Goal: Transaction & Acquisition: Purchase product/service

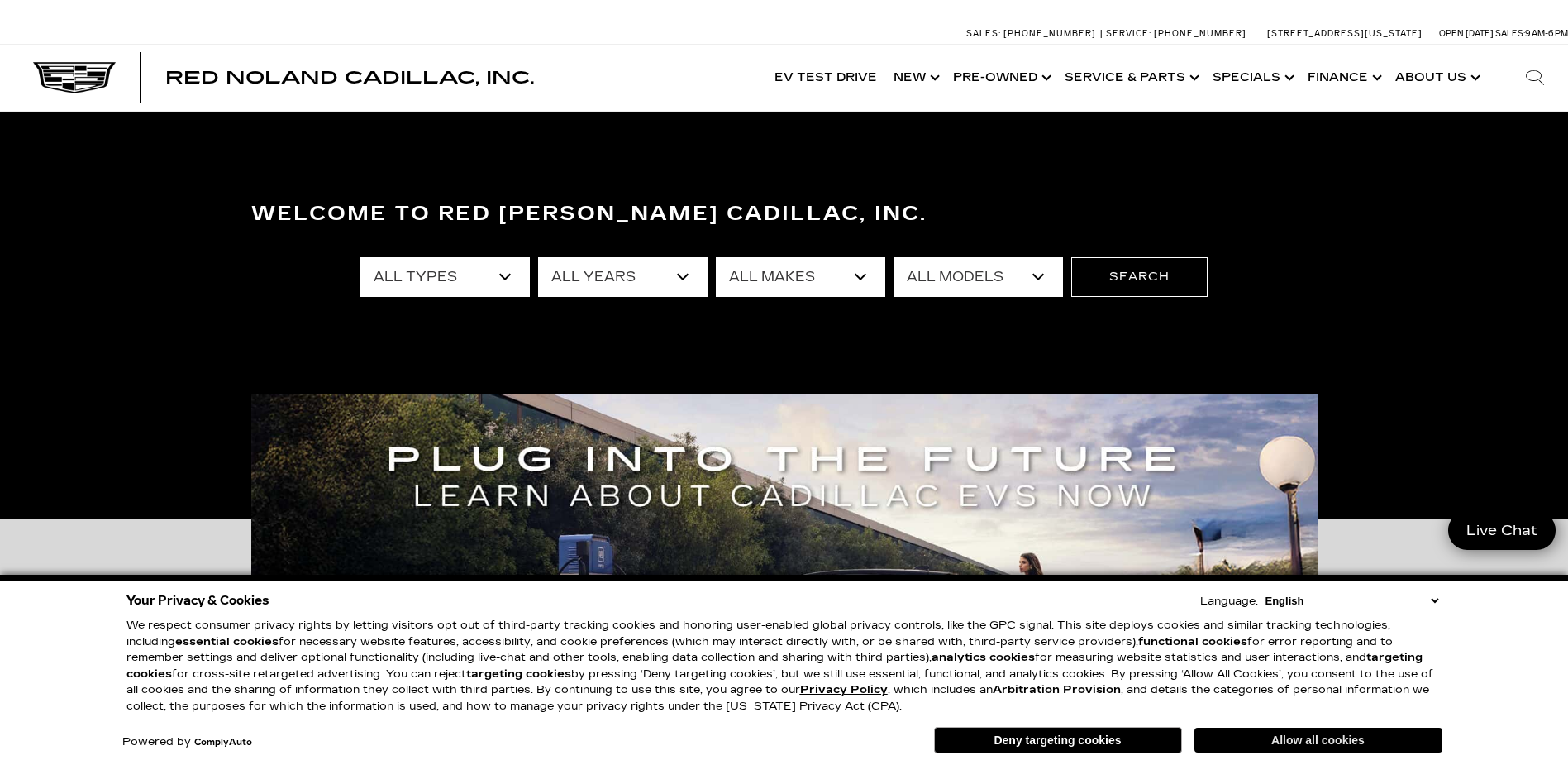
click at [1311, 735] on button "Allow all cookies" at bounding box center [1318, 739] width 248 height 24
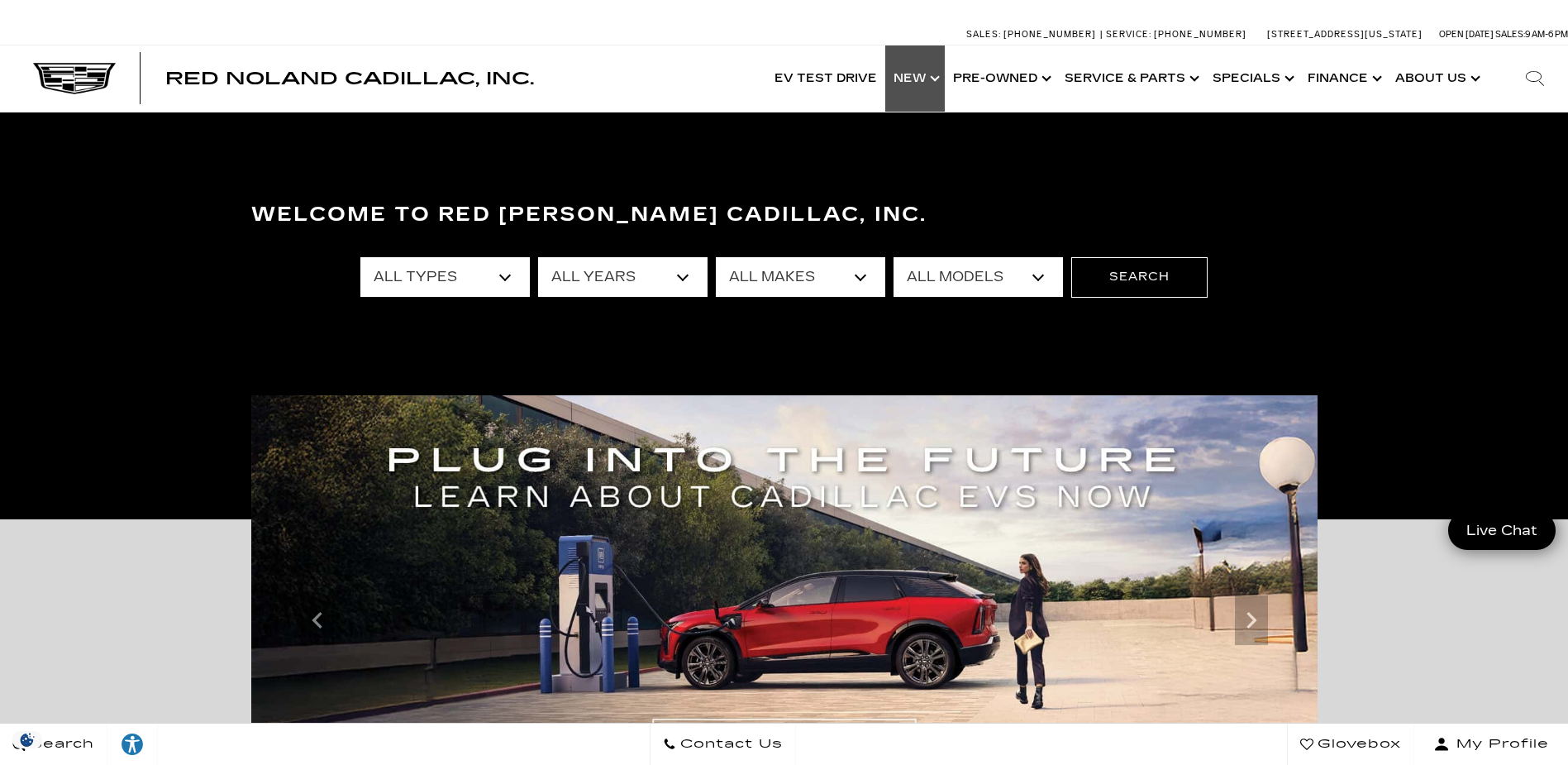
click at [920, 76] on link "Show New" at bounding box center [915, 79] width 59 height 66
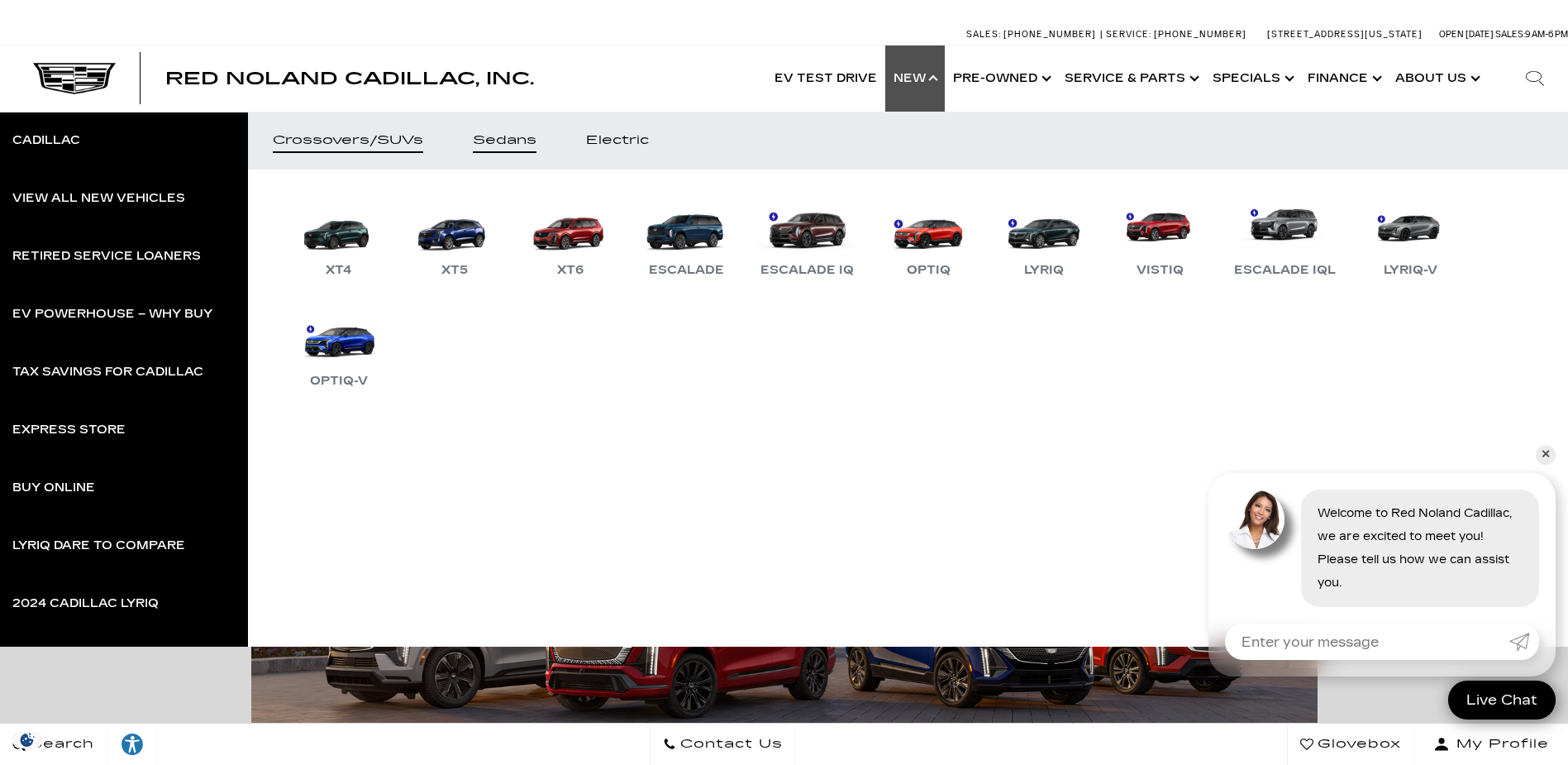
click at [516, 134] on div "Sedans" at bounding box center [504, 140] width 63 height 12
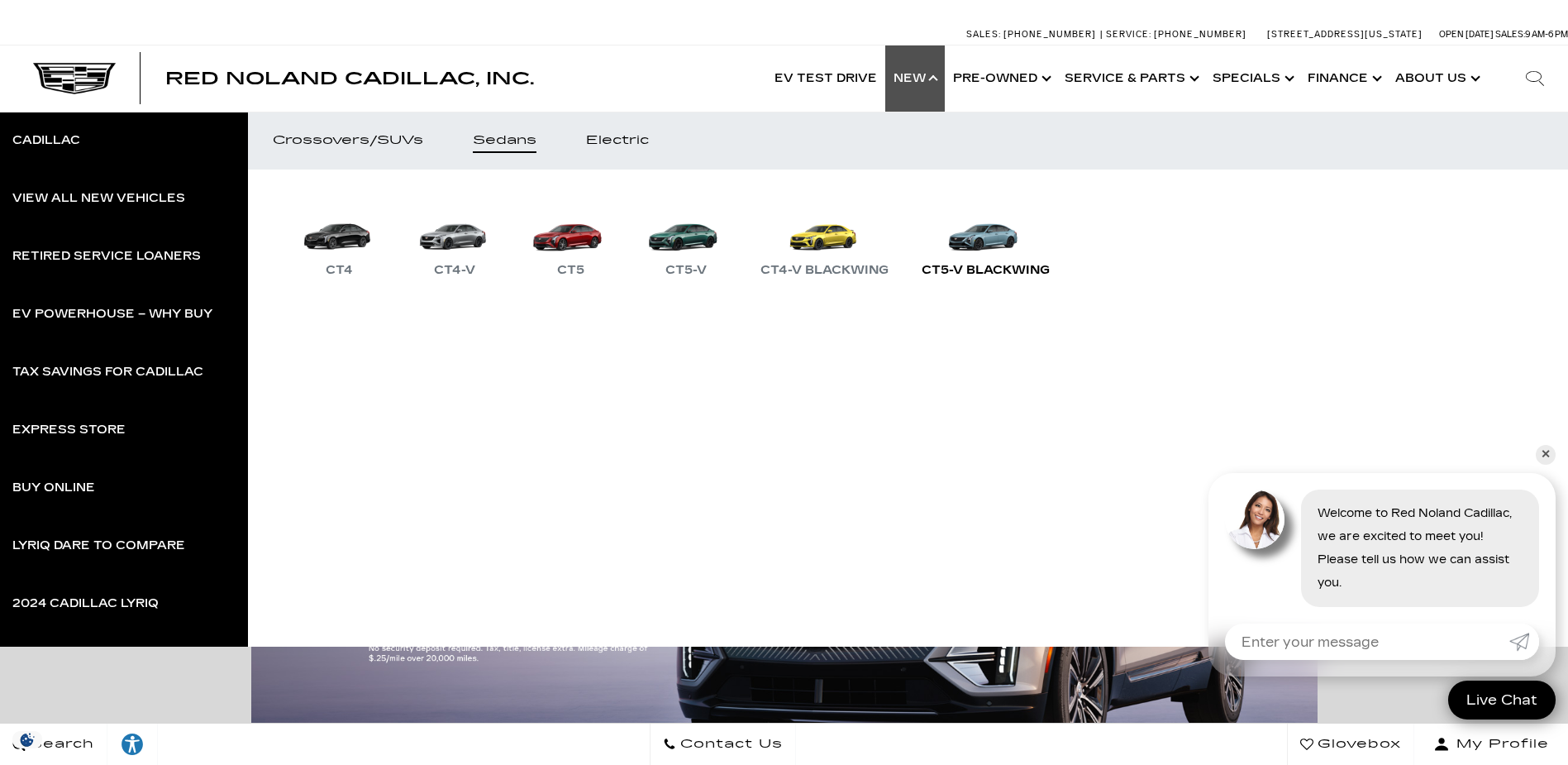
click at [992, 263] on div "CT5-V Blackwing" at bounding box center [985, 271] width 145 height 19
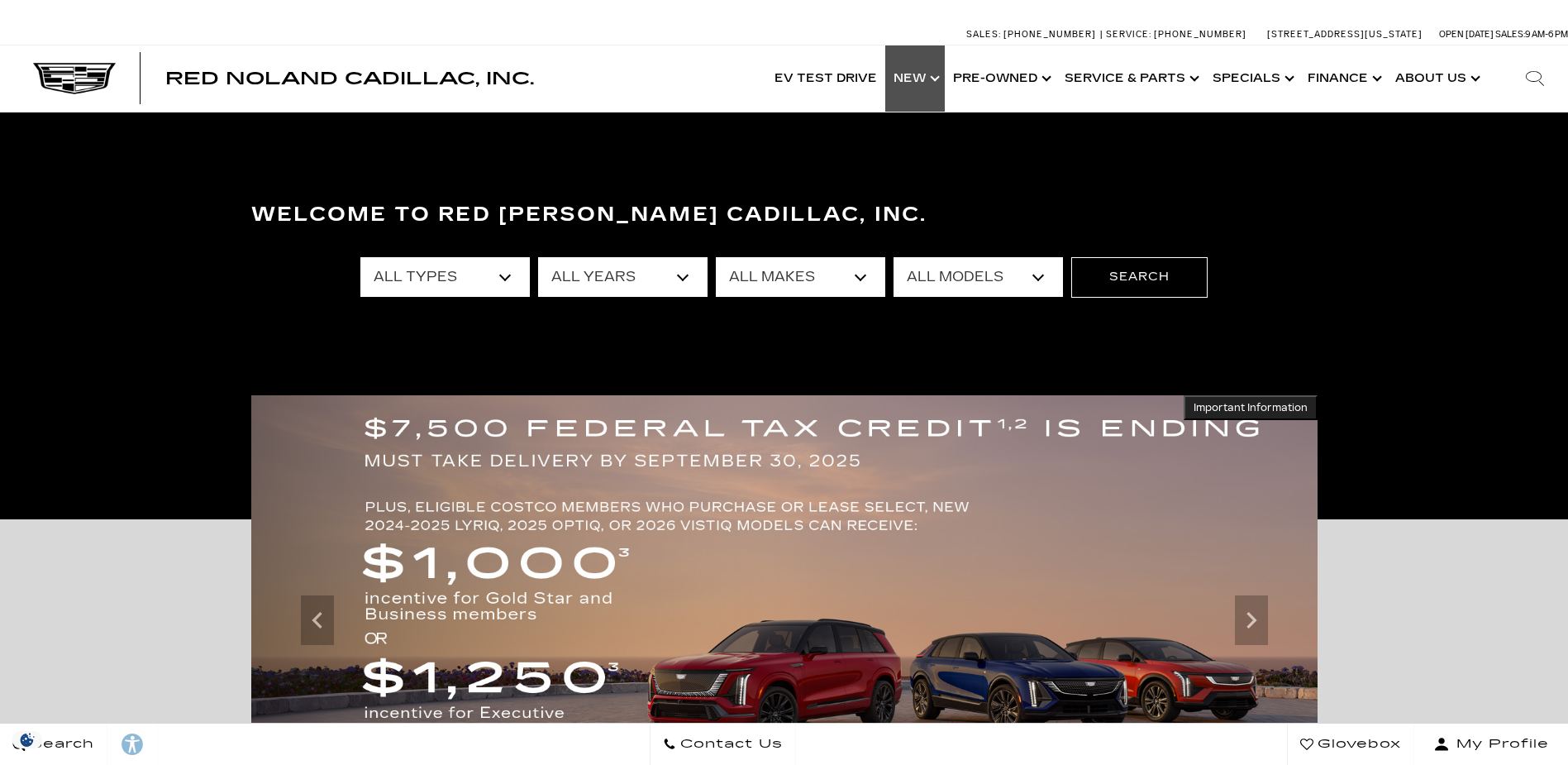
click at [911, 72] on link "Show New" at bounding box center [915, 79] width 59 height 66
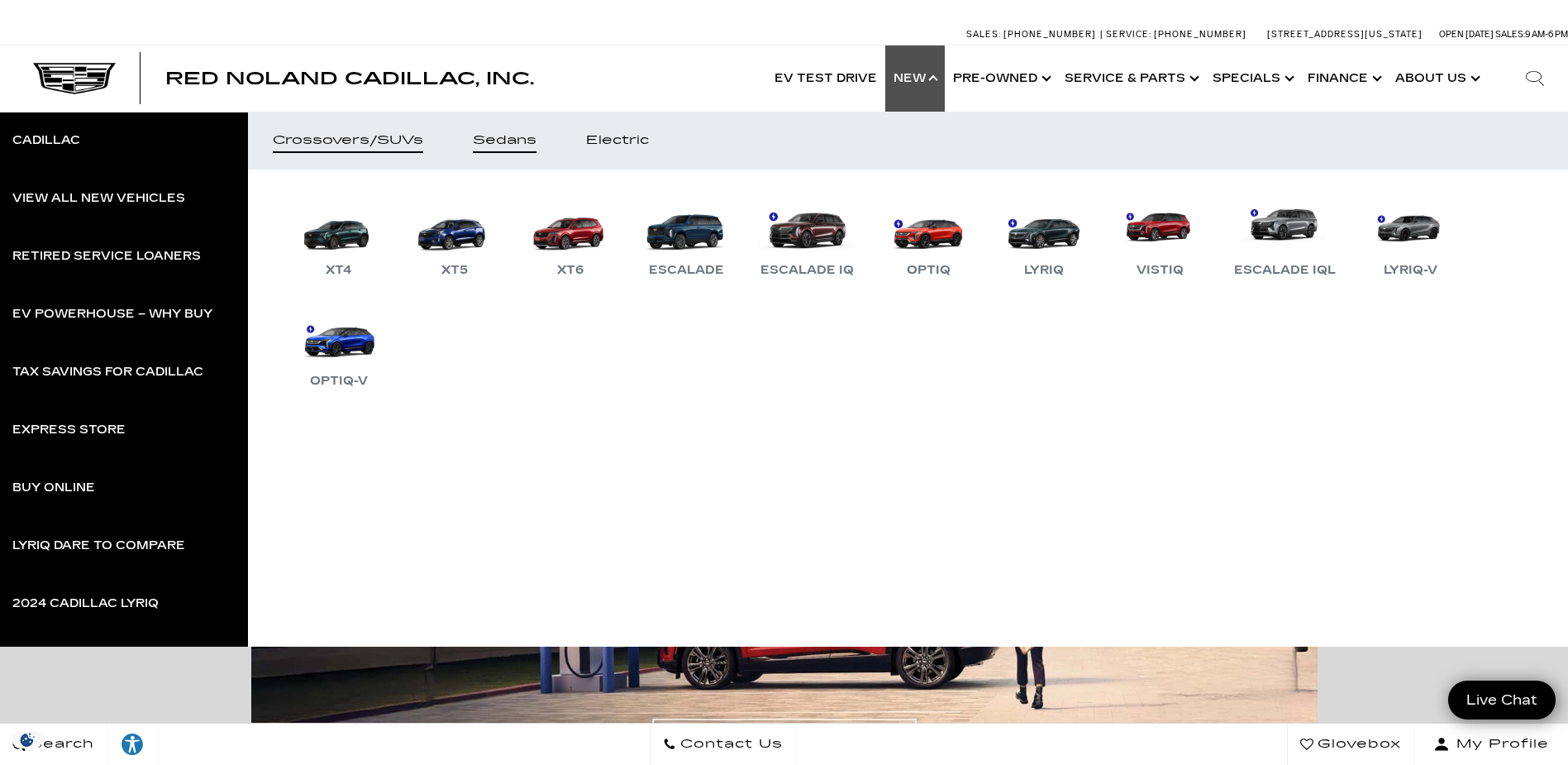
click at [512, 135] on div "Sedans" at bounding box center [504, 140] width 63 height 12
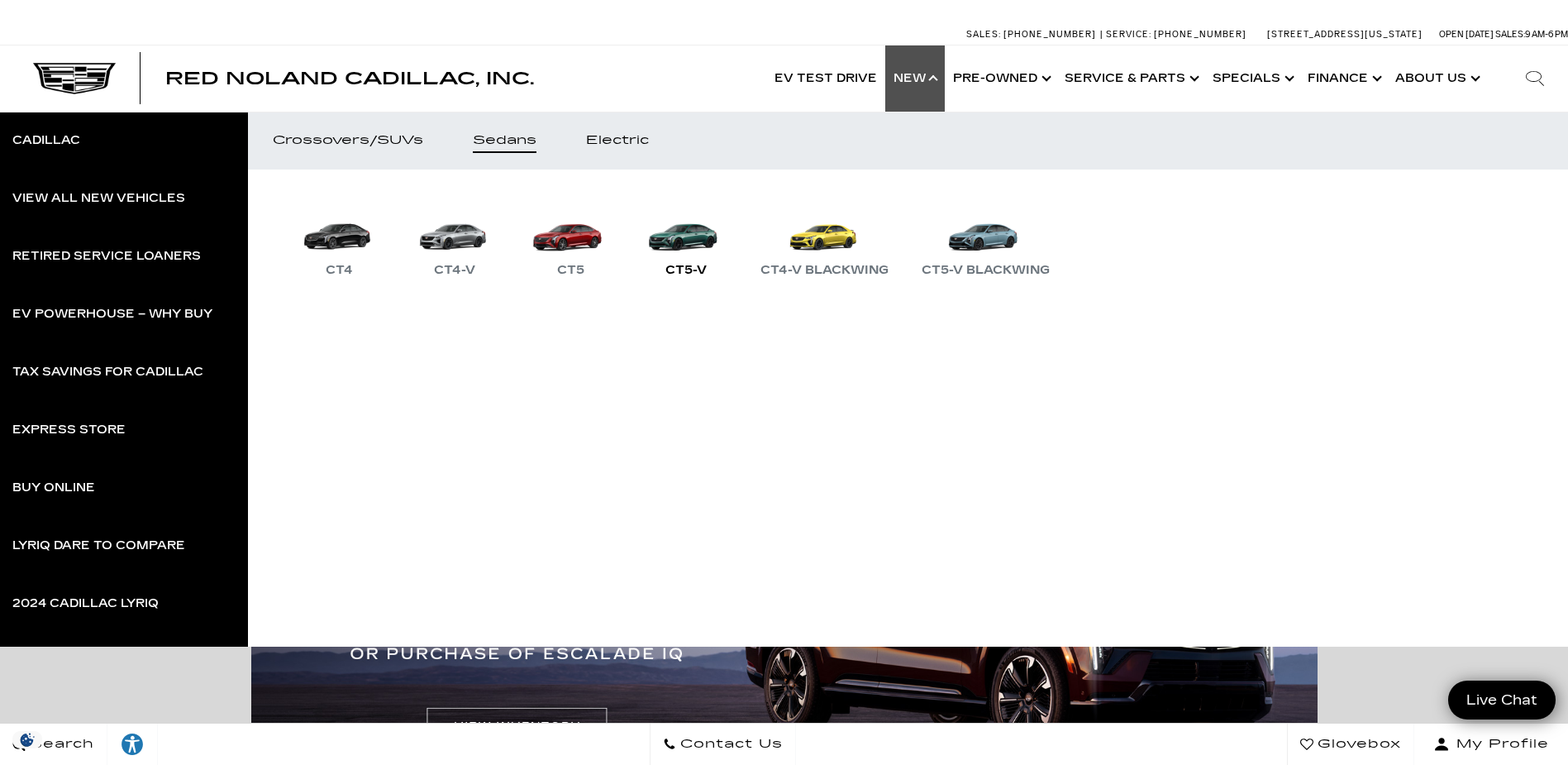
click at [673, 258] on link "CT5-V" at bounding box center [686, 237] width 99 height 86
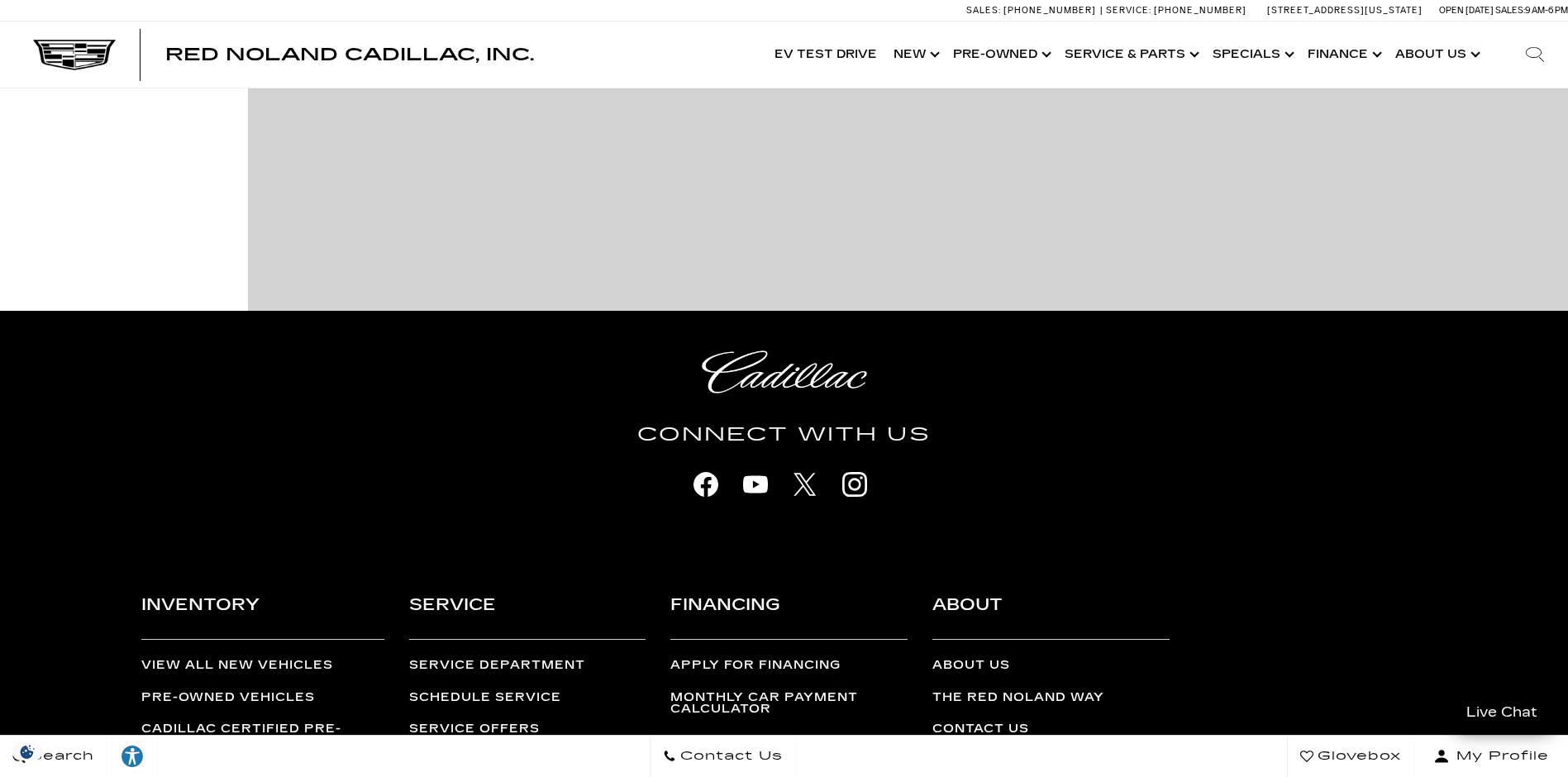
scroll to position [83, 0]
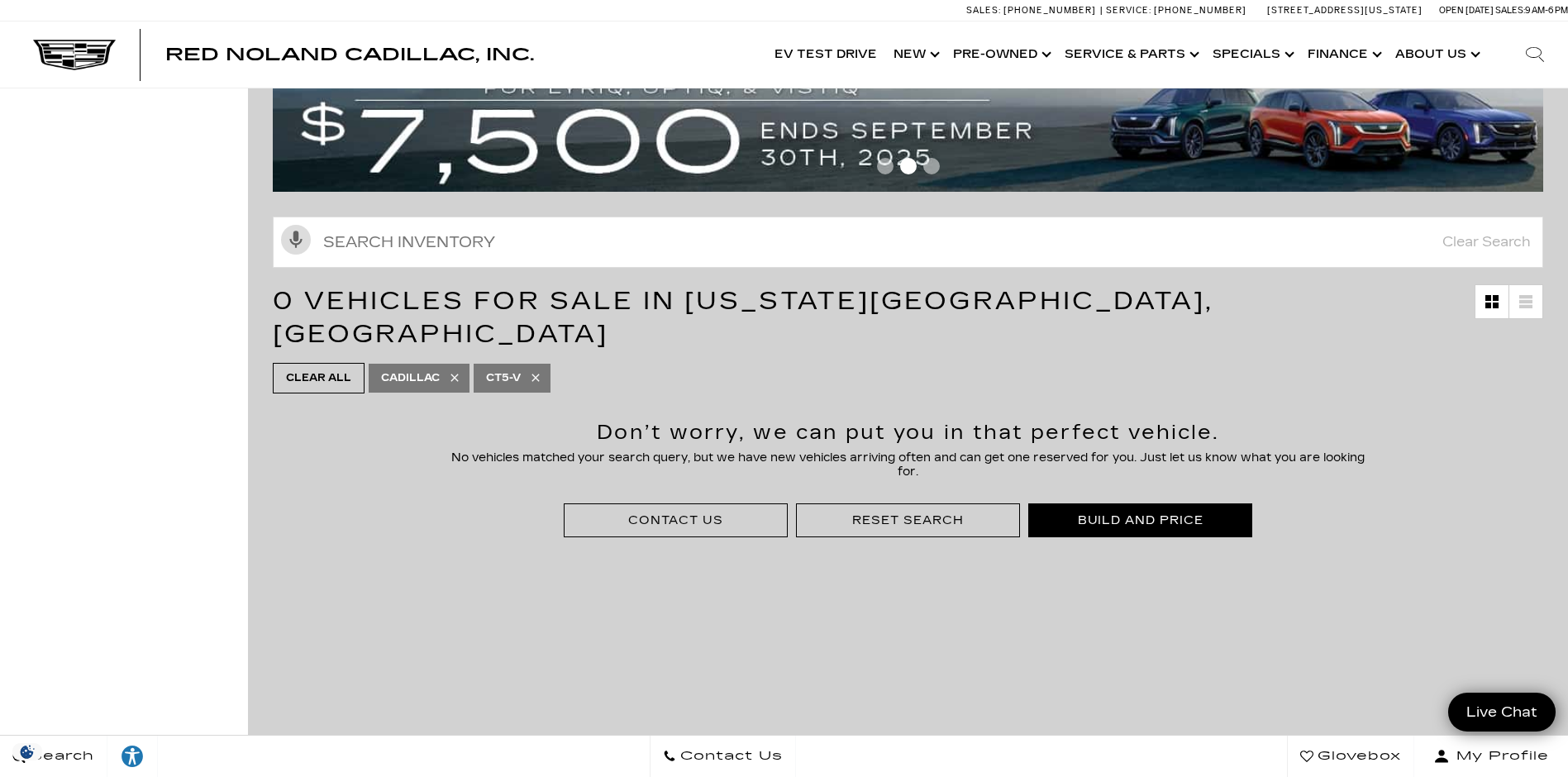
click at [1173, 513] on div "Build and Price" at bounding box center [1140, 521] width 126 height 16
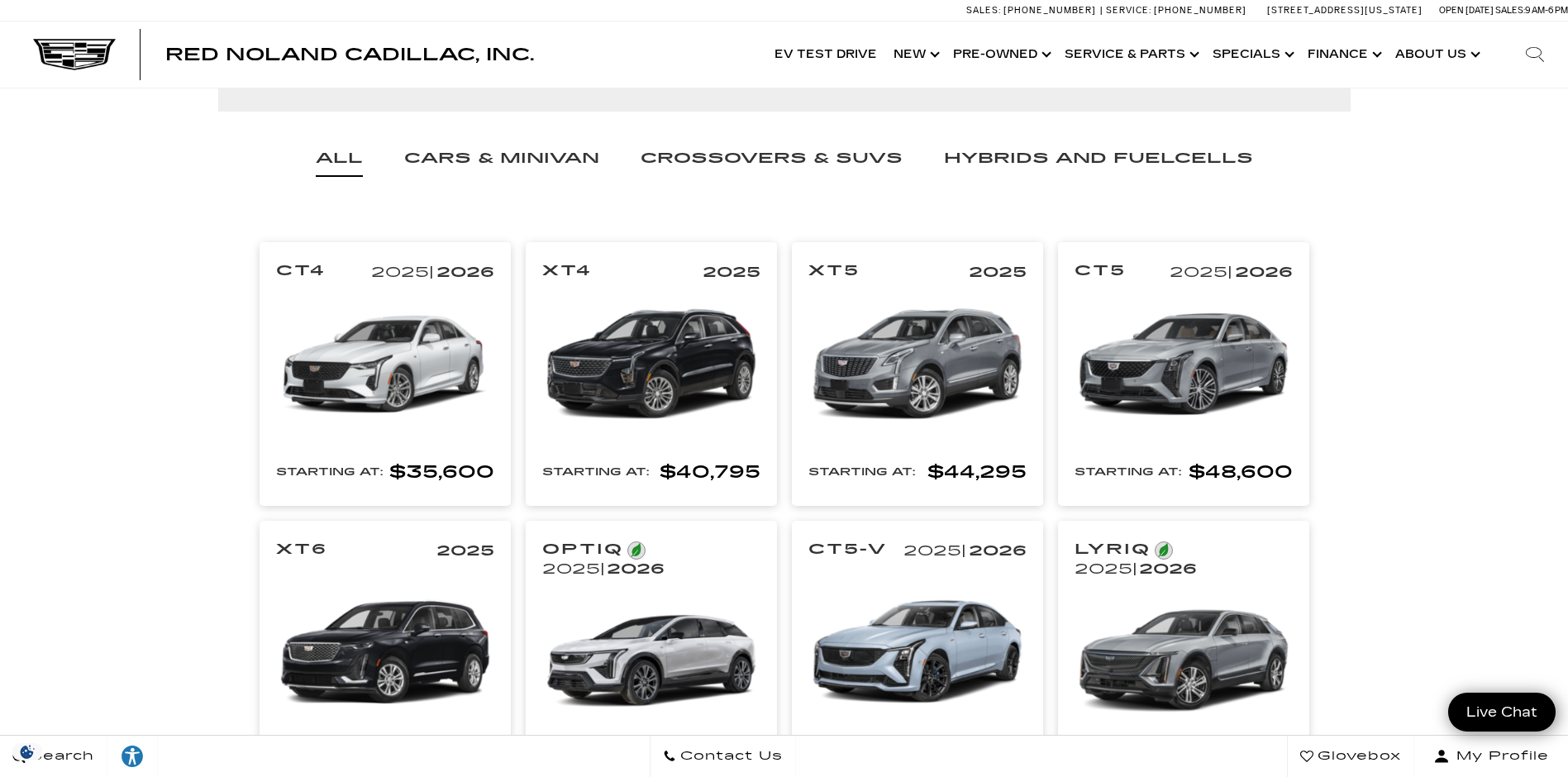
scroll to position [166, 0]
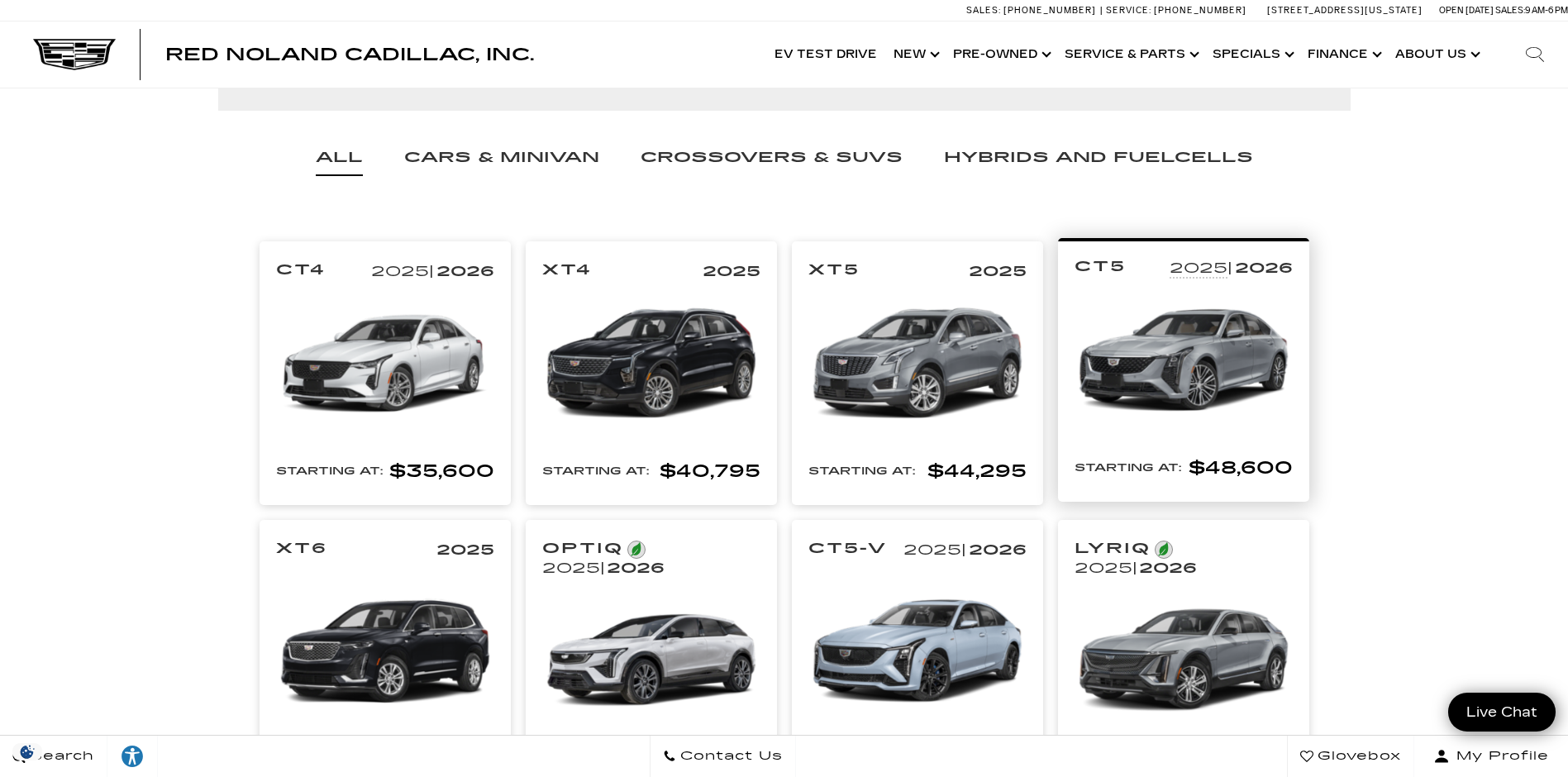
click at [1199, 361] on img at bounding box center [1184, 360] width 218 height 164
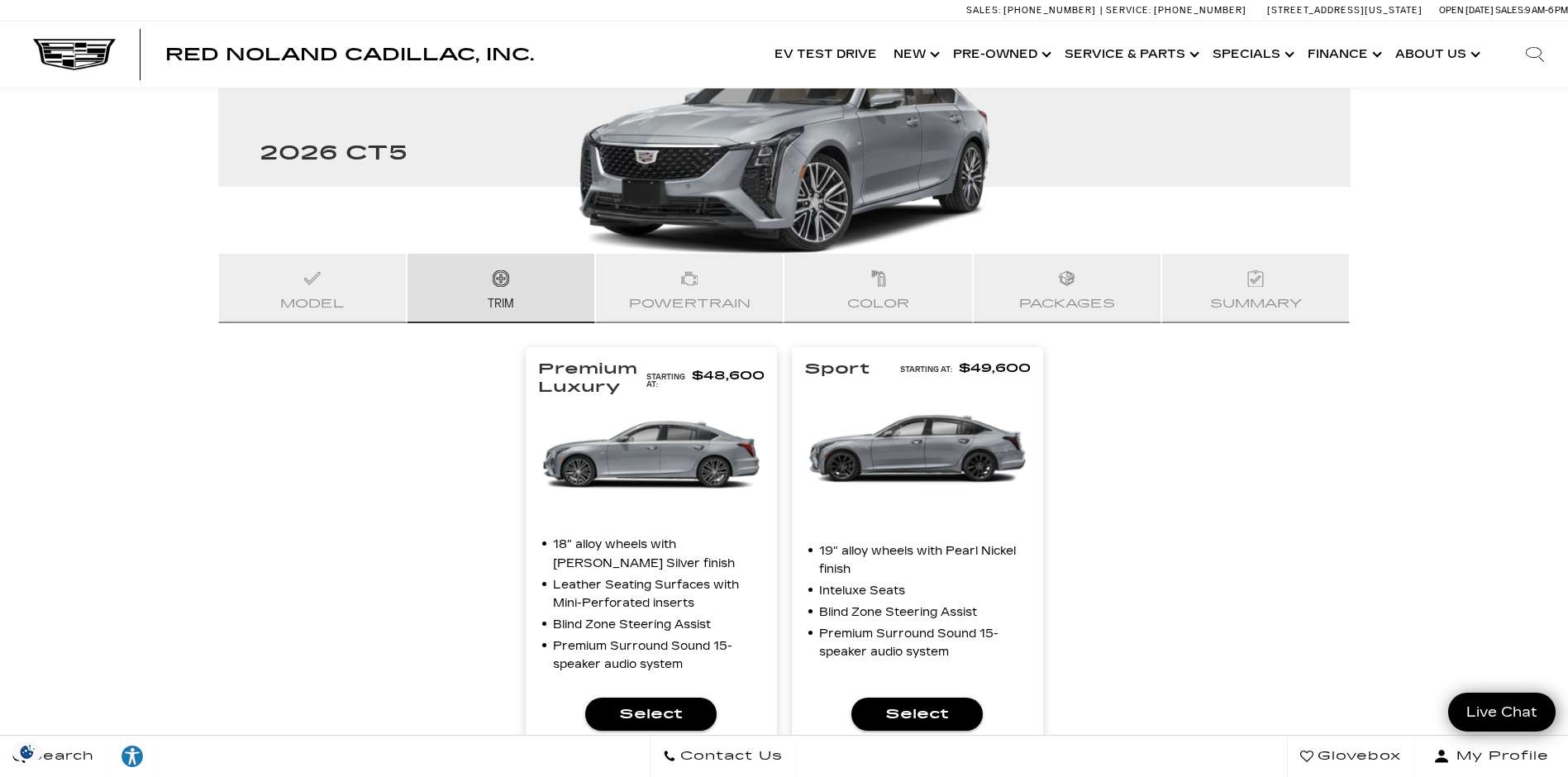
scroll to position [332, 0]
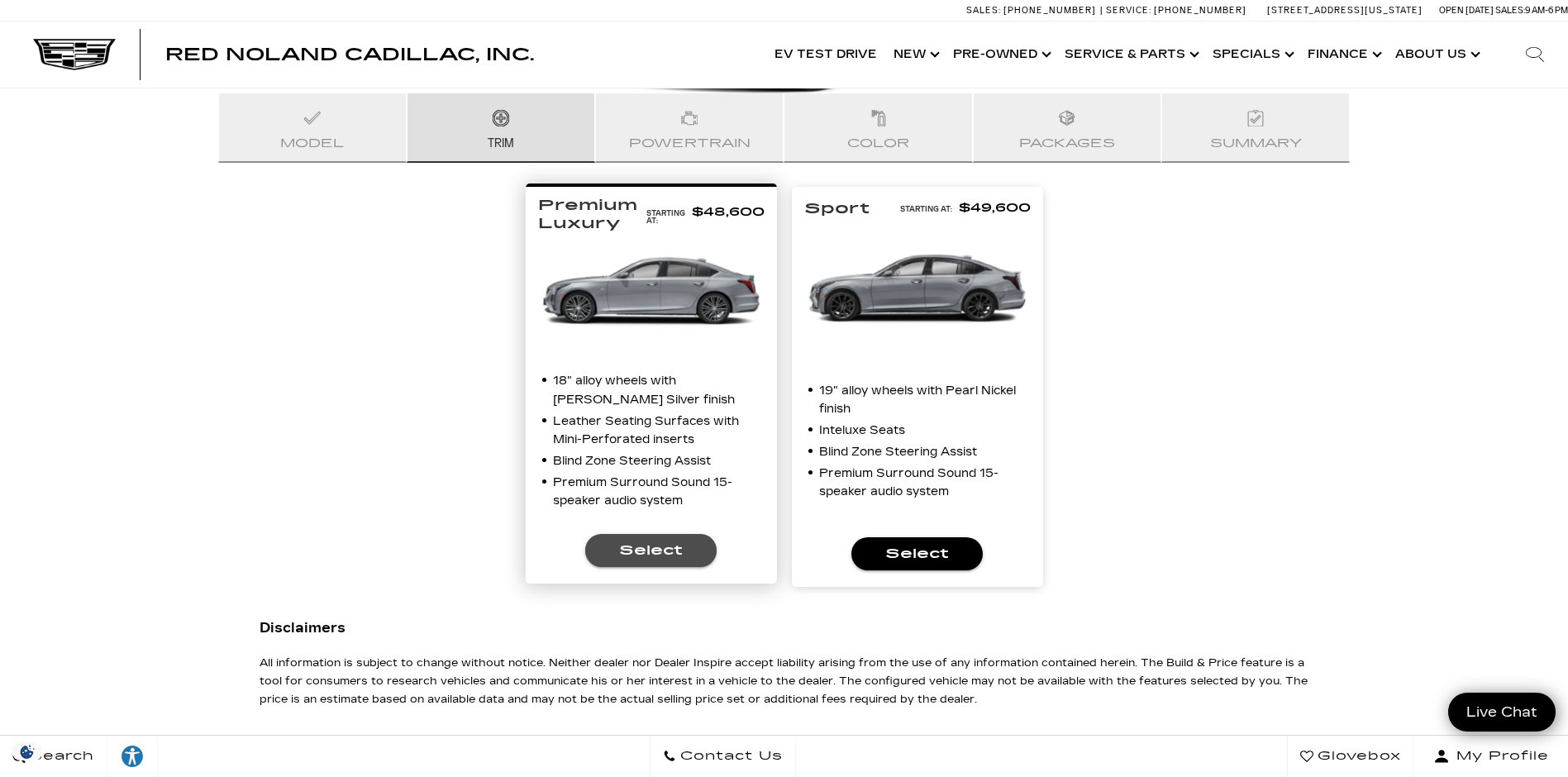
click at [649, 554] on span "Select" at bounding box center [651, 551] width 105 height 23
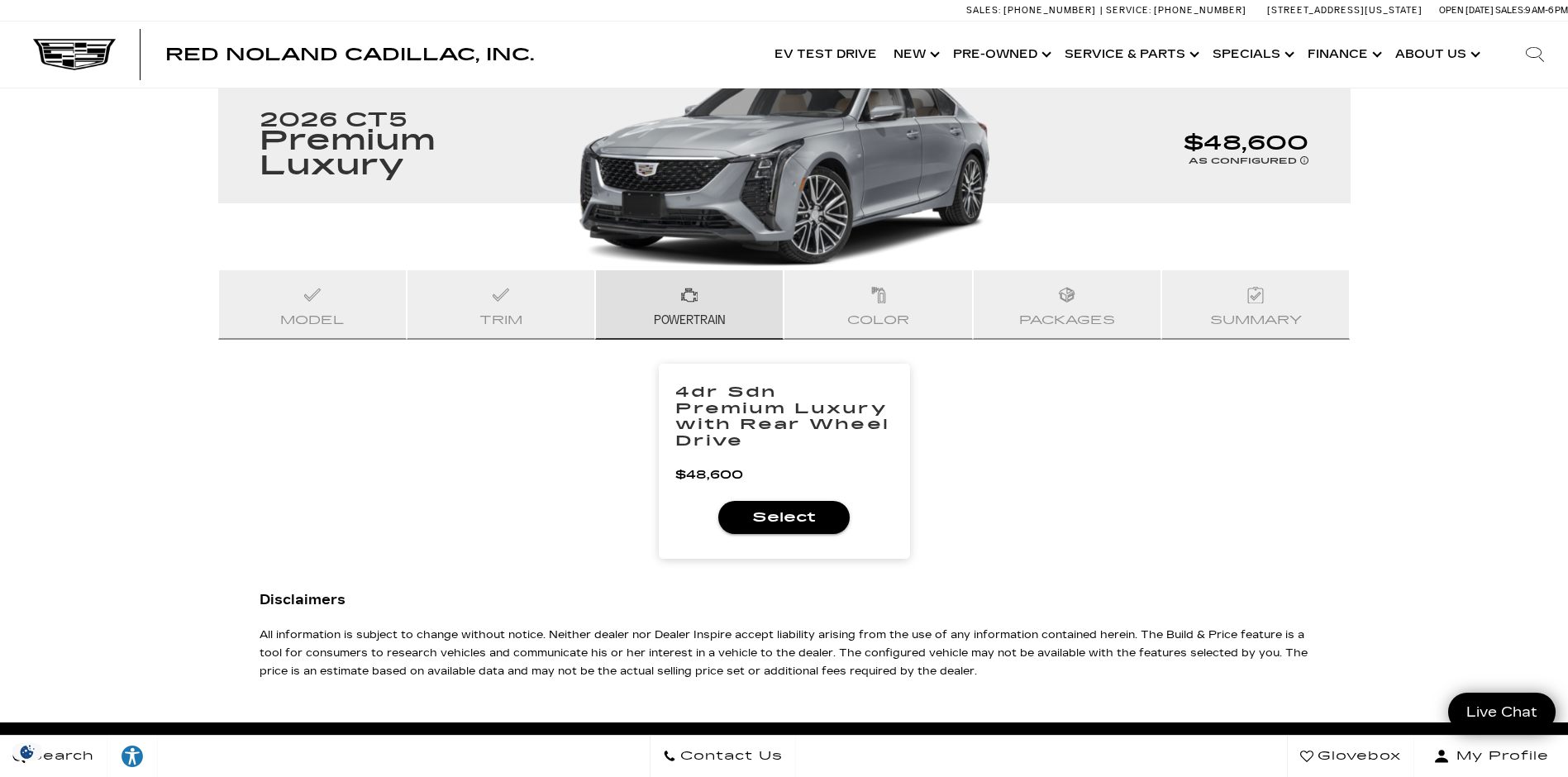
scroll to position [267, 0]
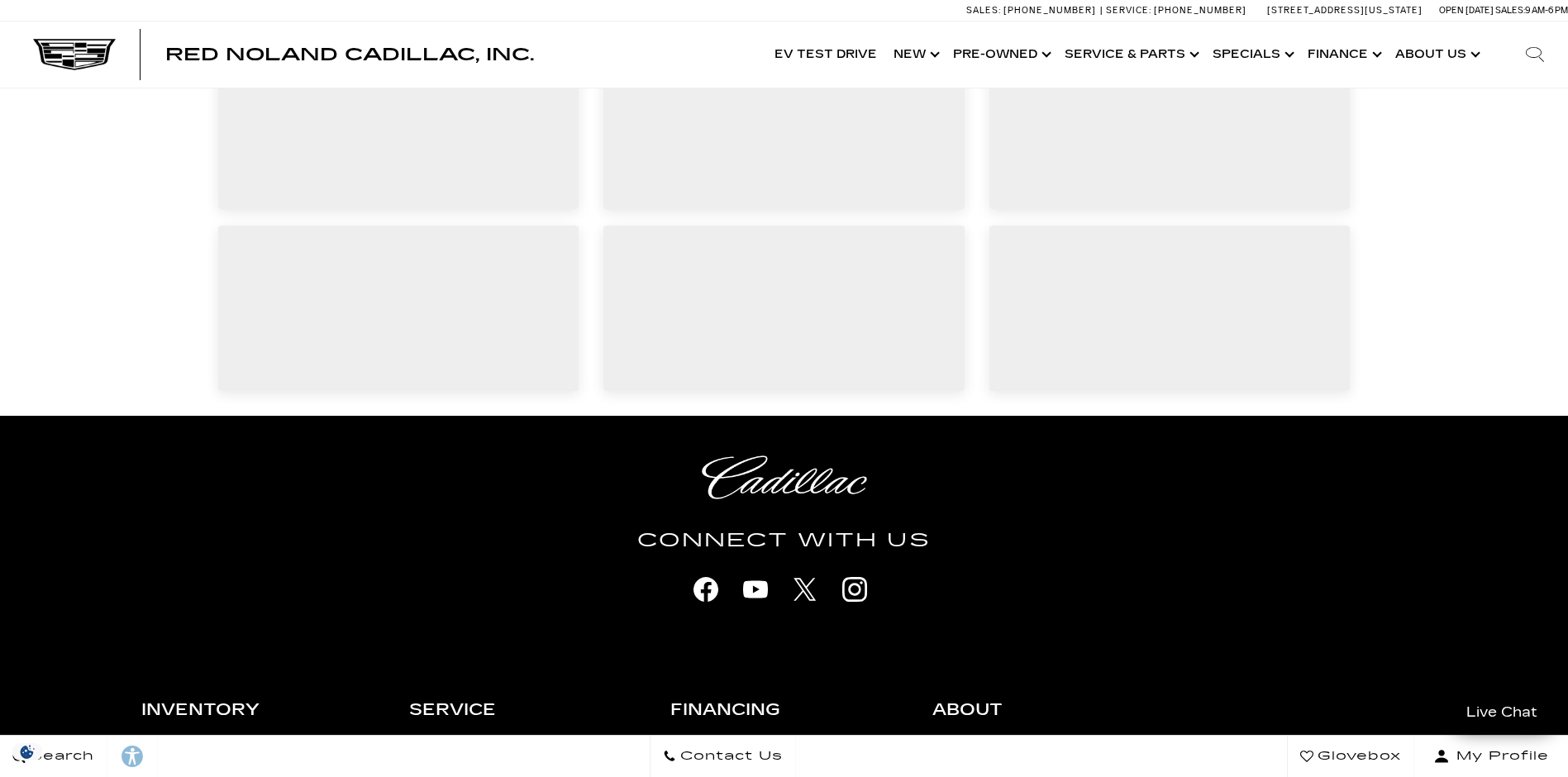
scroll to position [184, 0]
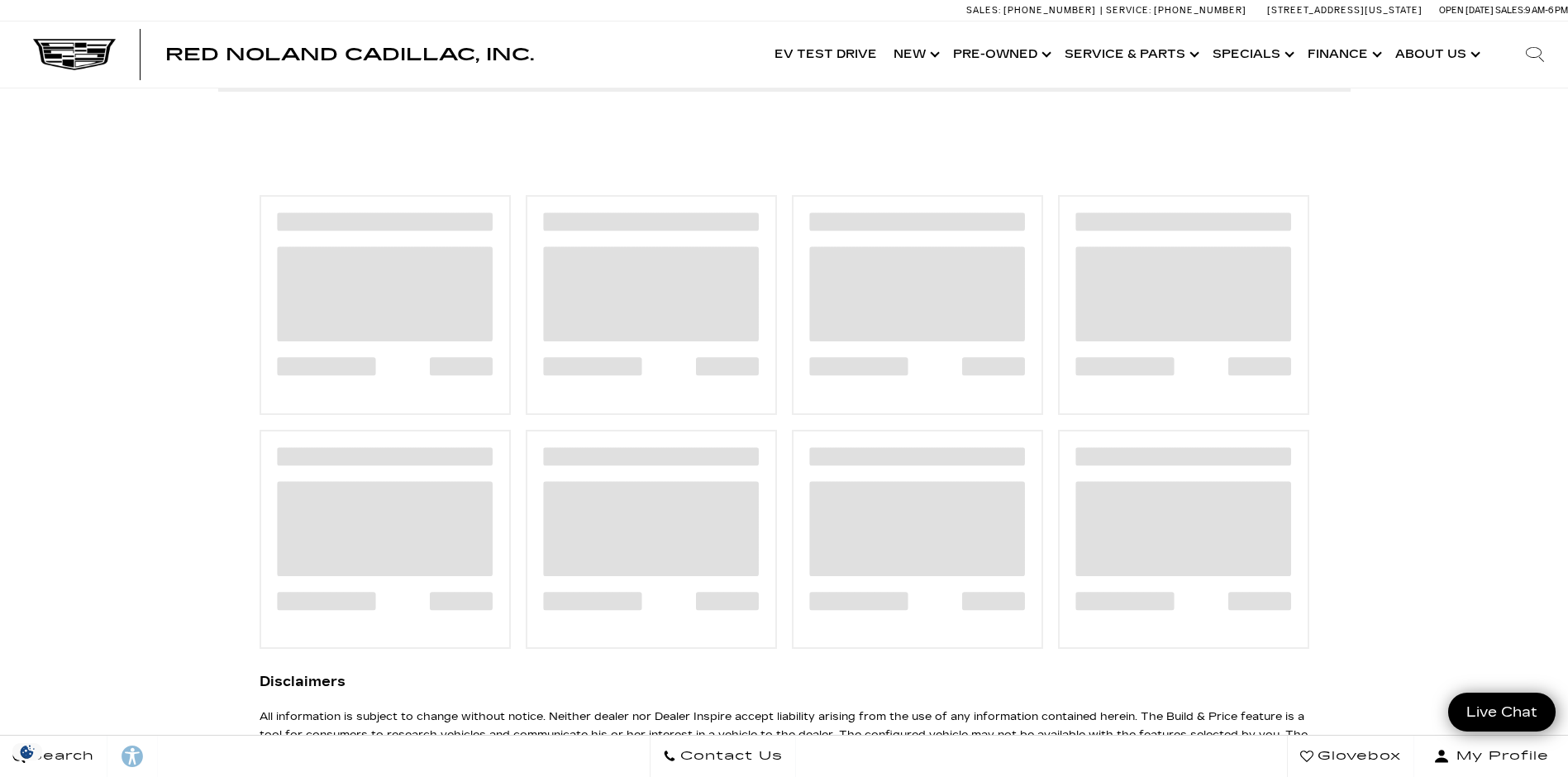
scroll to position [185, 0]
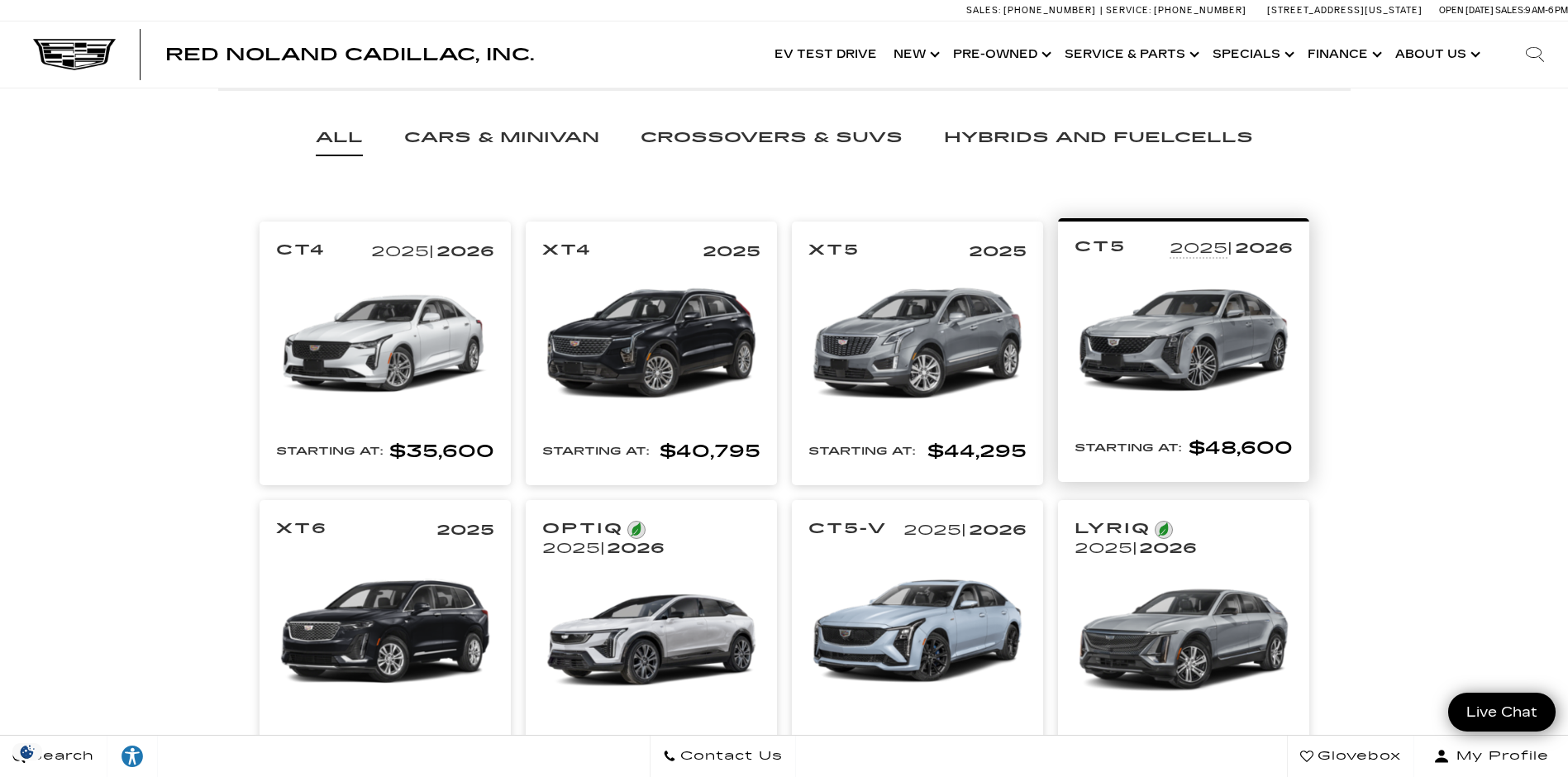
click at [1184, 335] on img at bounding box center [1184, 341] width 218 height 164
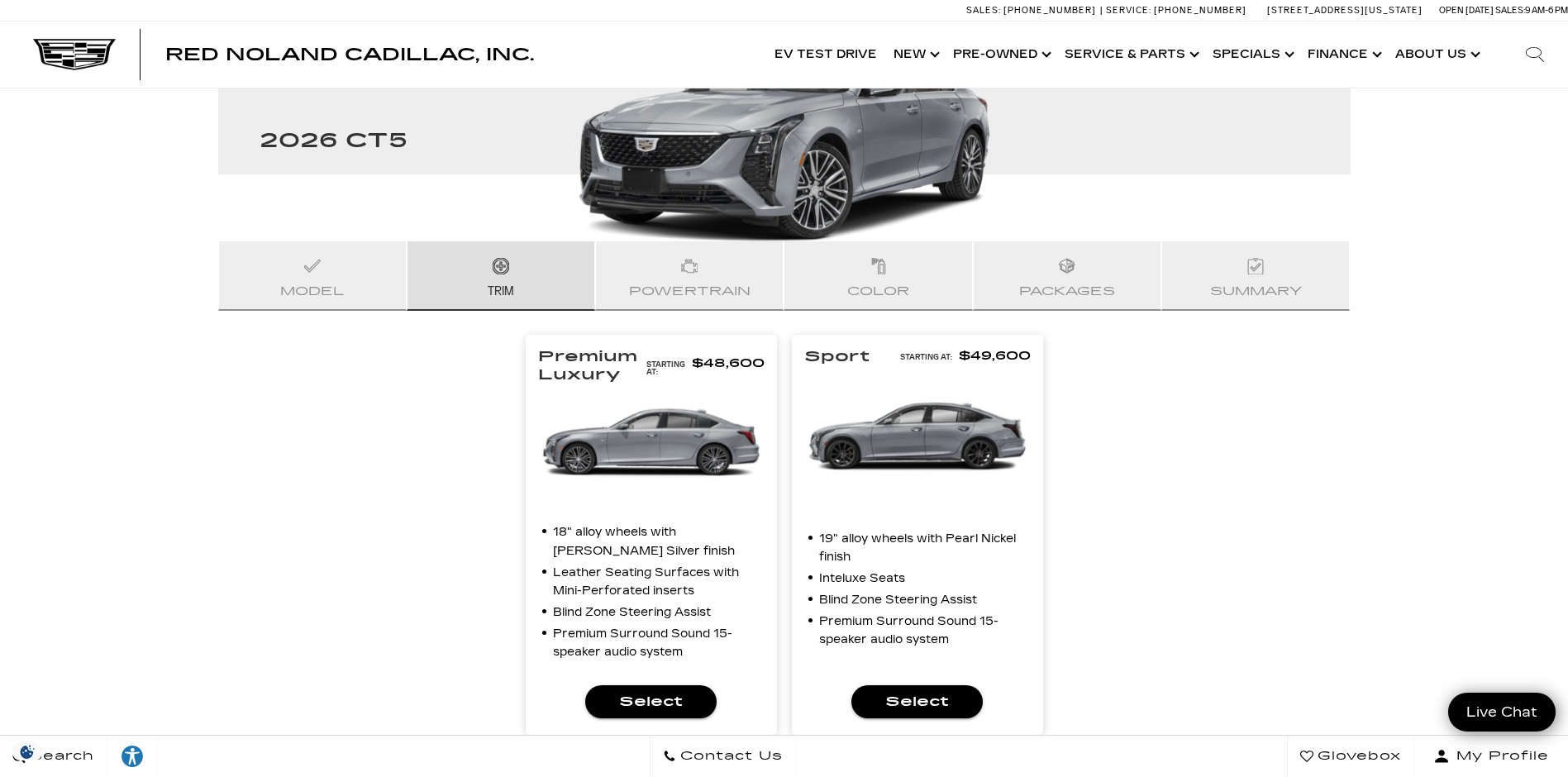
scroll to position [167, 0]
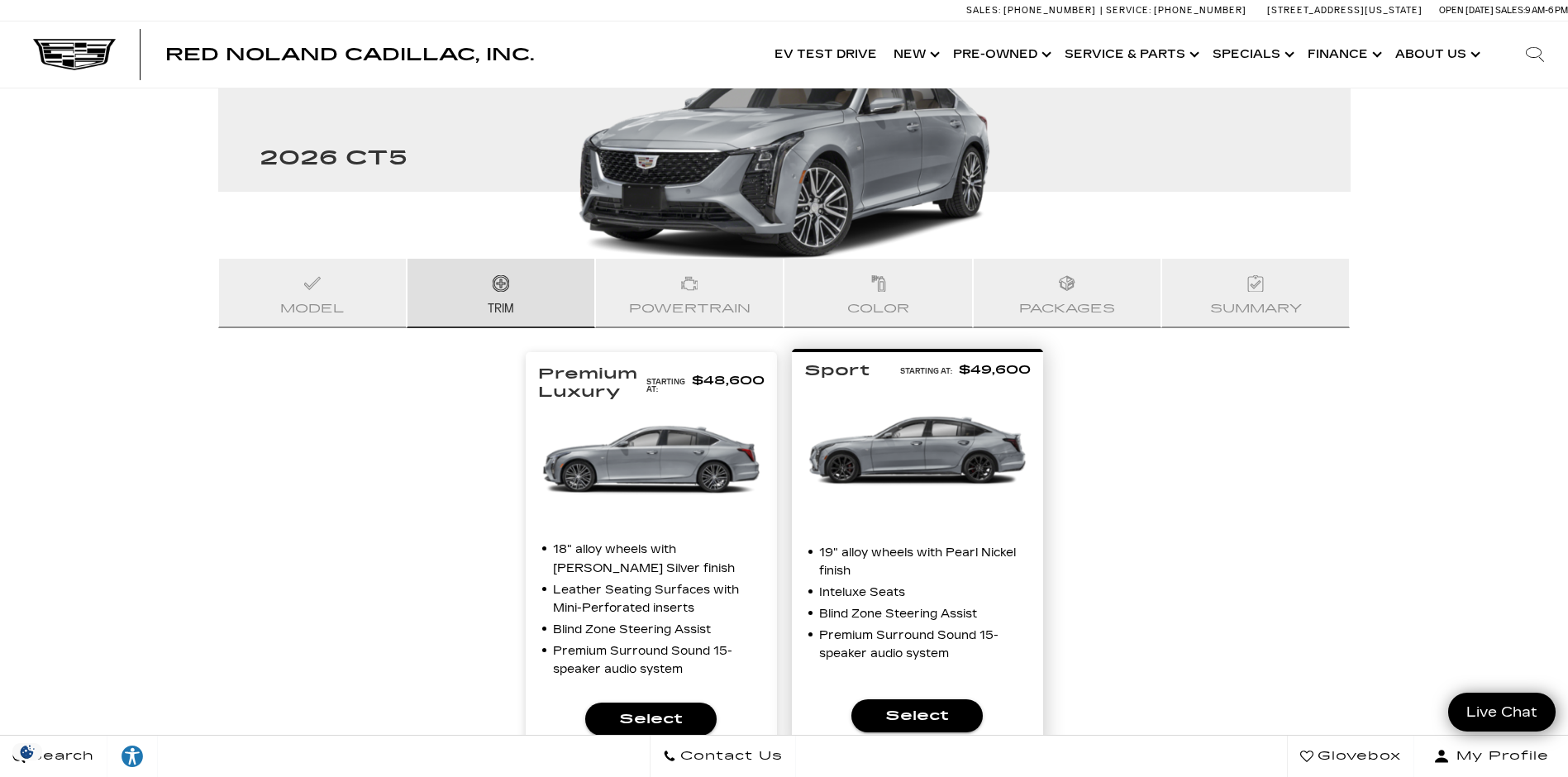
click at [917, 705] on span "Select" at bounding box center [917, 717] width 105 height 23
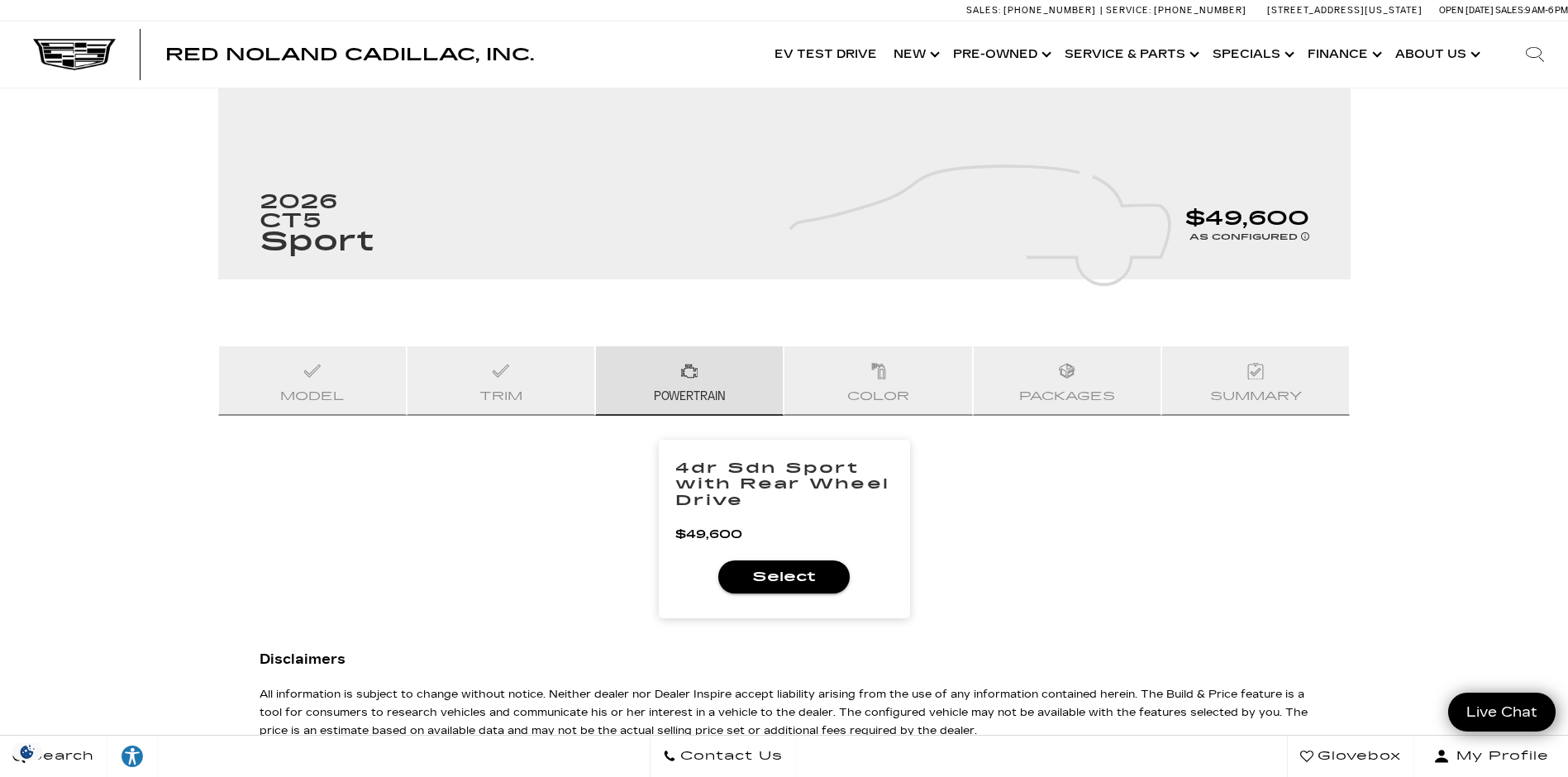
scroll to position [51, 0]
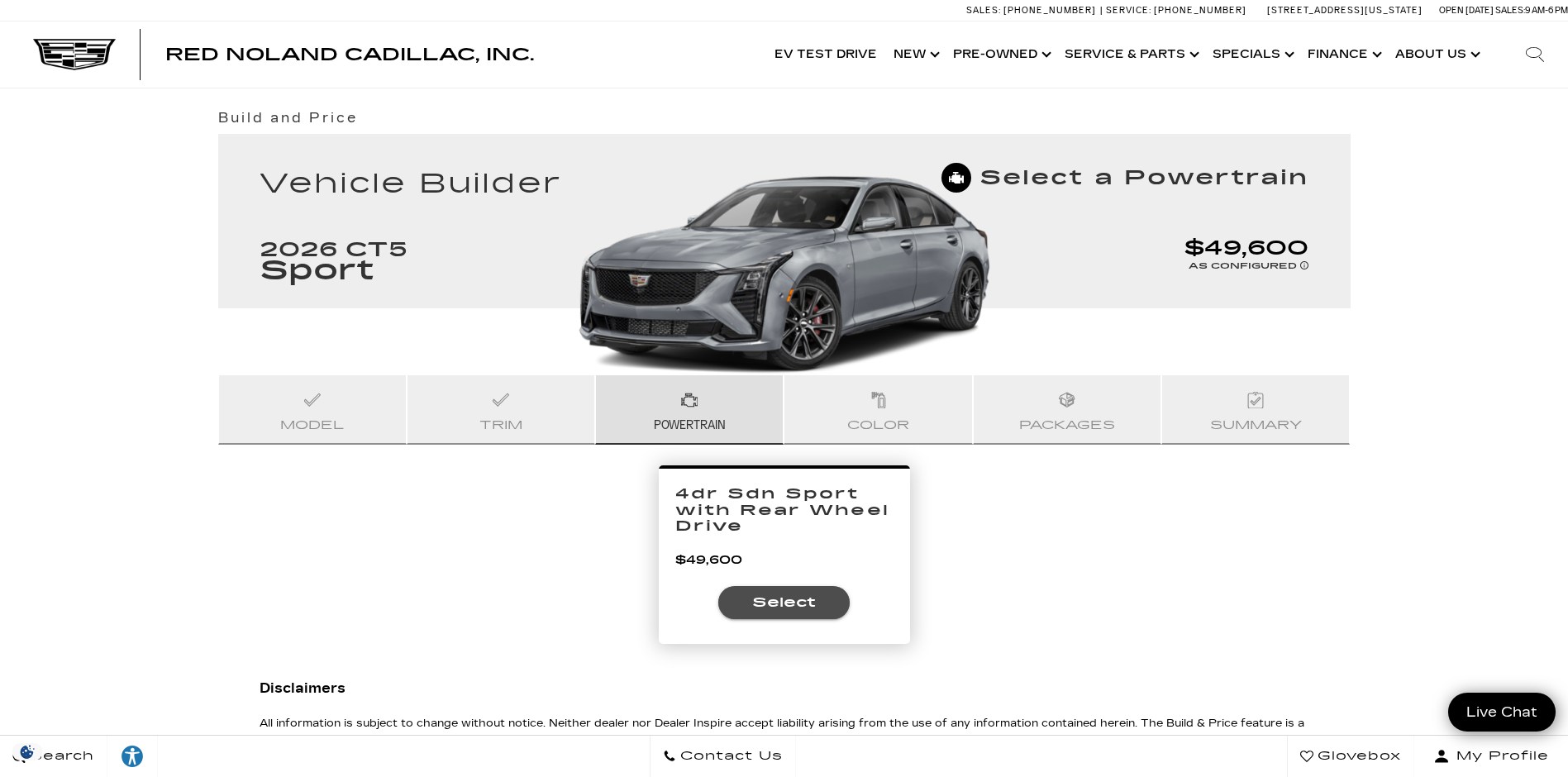
click at [789, 604] on span "Select" at bounding box center [784, 603] width 105 height 23
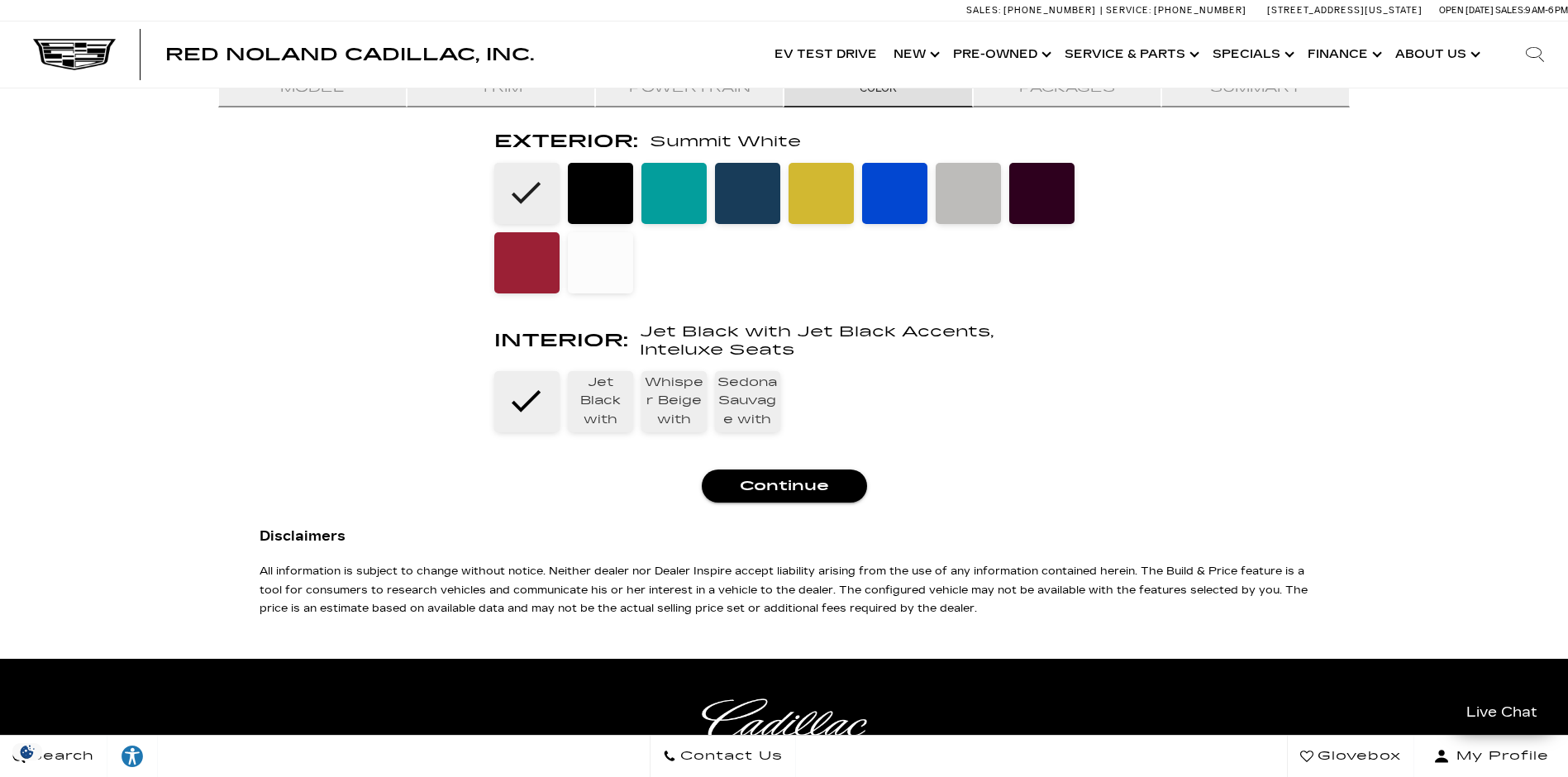
scroll to position [409, 0]
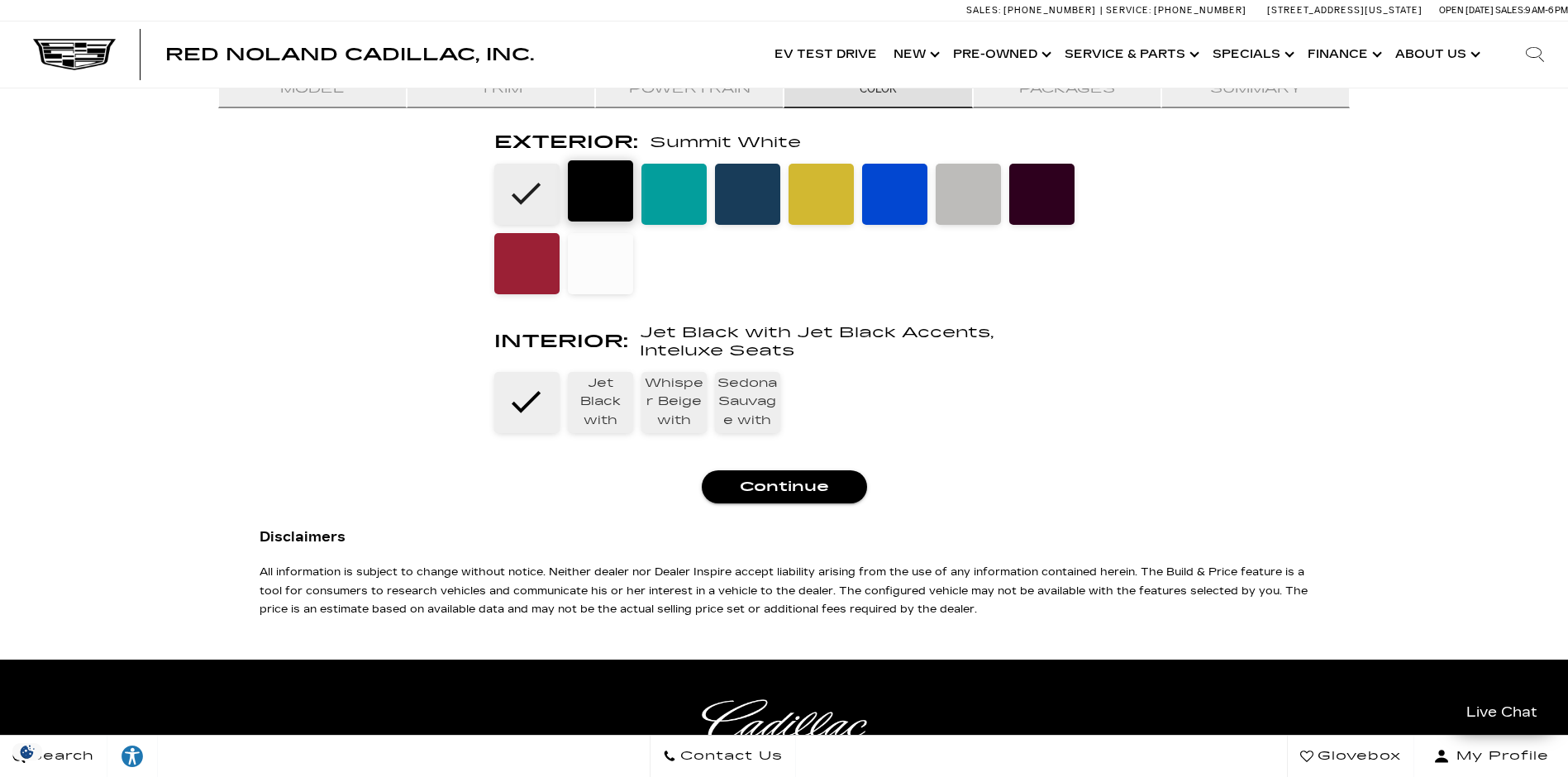
click at [605, 208] on li at bounding box center [600, 191] width 65 height 61
click at [590, 430] on span "Jet Black with Jet Black Accents, Leather Seating Surfaces" at bounding box center [600, 399] width 65 height 61
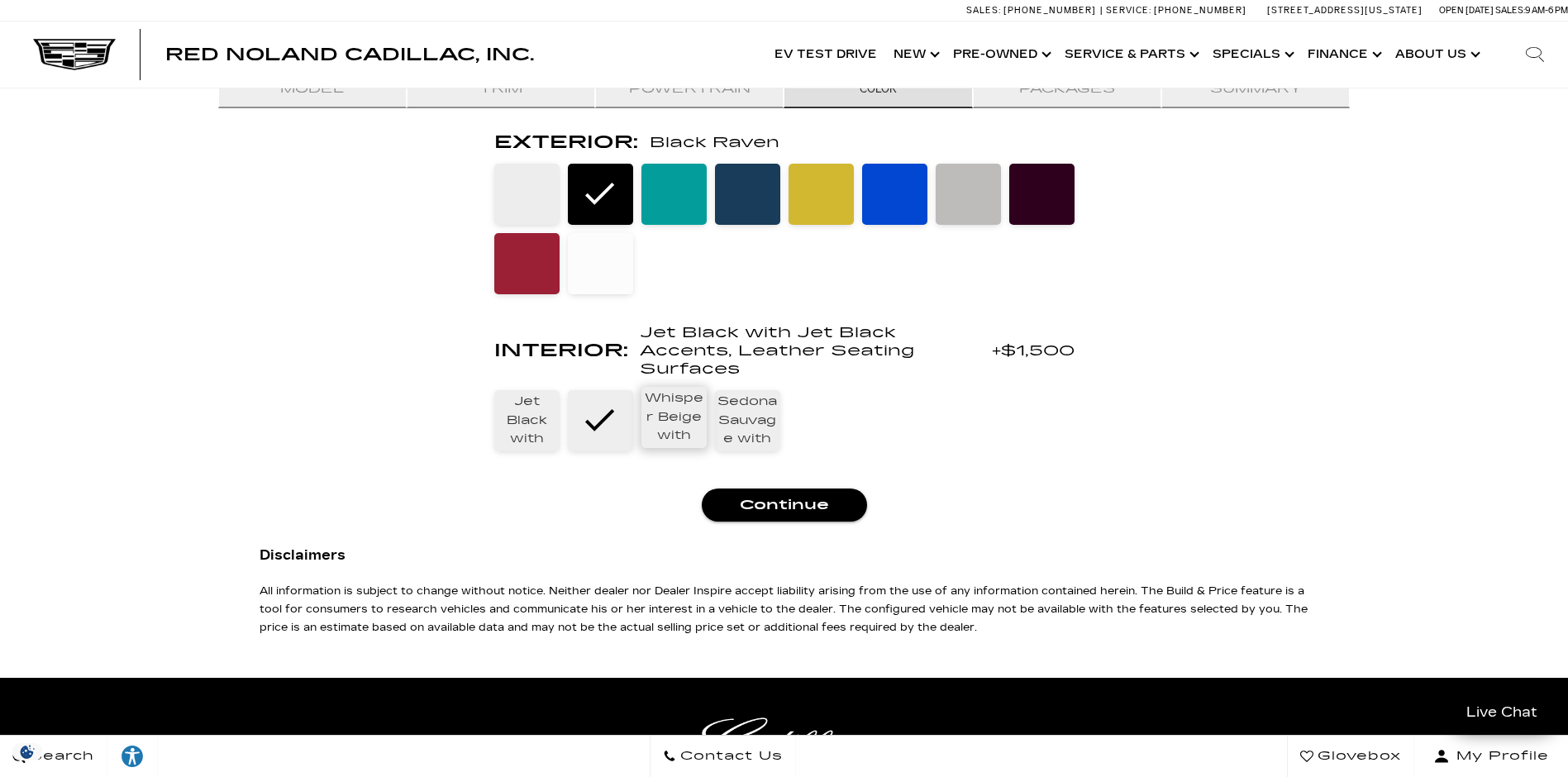
click at [690, 439] on span "Whisper Beige with Jet Black Accents, Leather Seating Surfaces" at bounding box center [674, 417] width 65 height 61
click at [747, 443] on span "Sedona Sauvage with Jet Black Accents, Semi-Aniline Leather Seats" at bounding box center [748, 417] width 65 height 61
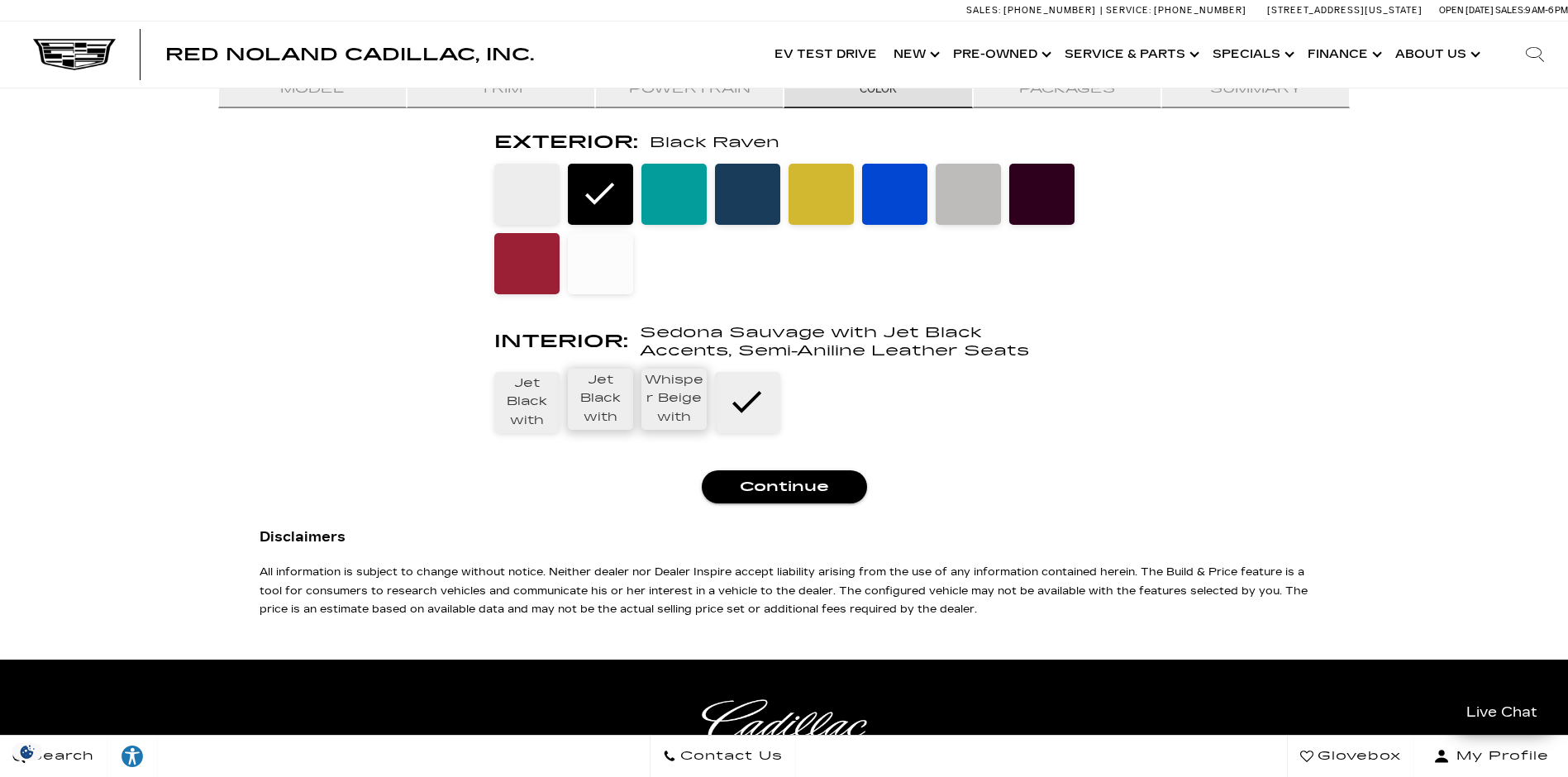
click at [764, 499] on span "Continue" at bounding box center [784, 487] width 139 height 23
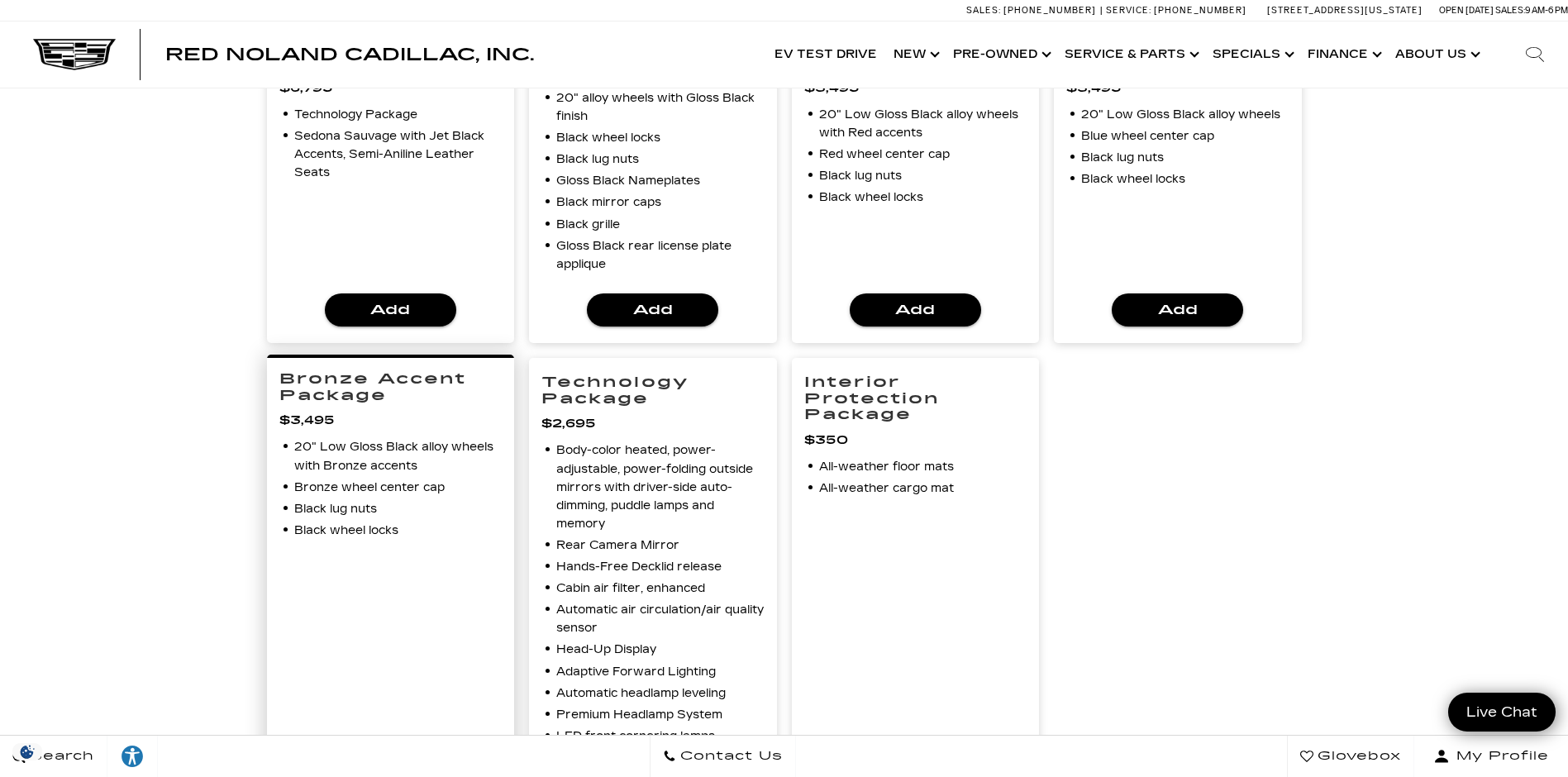
scroll to position [657, 0]
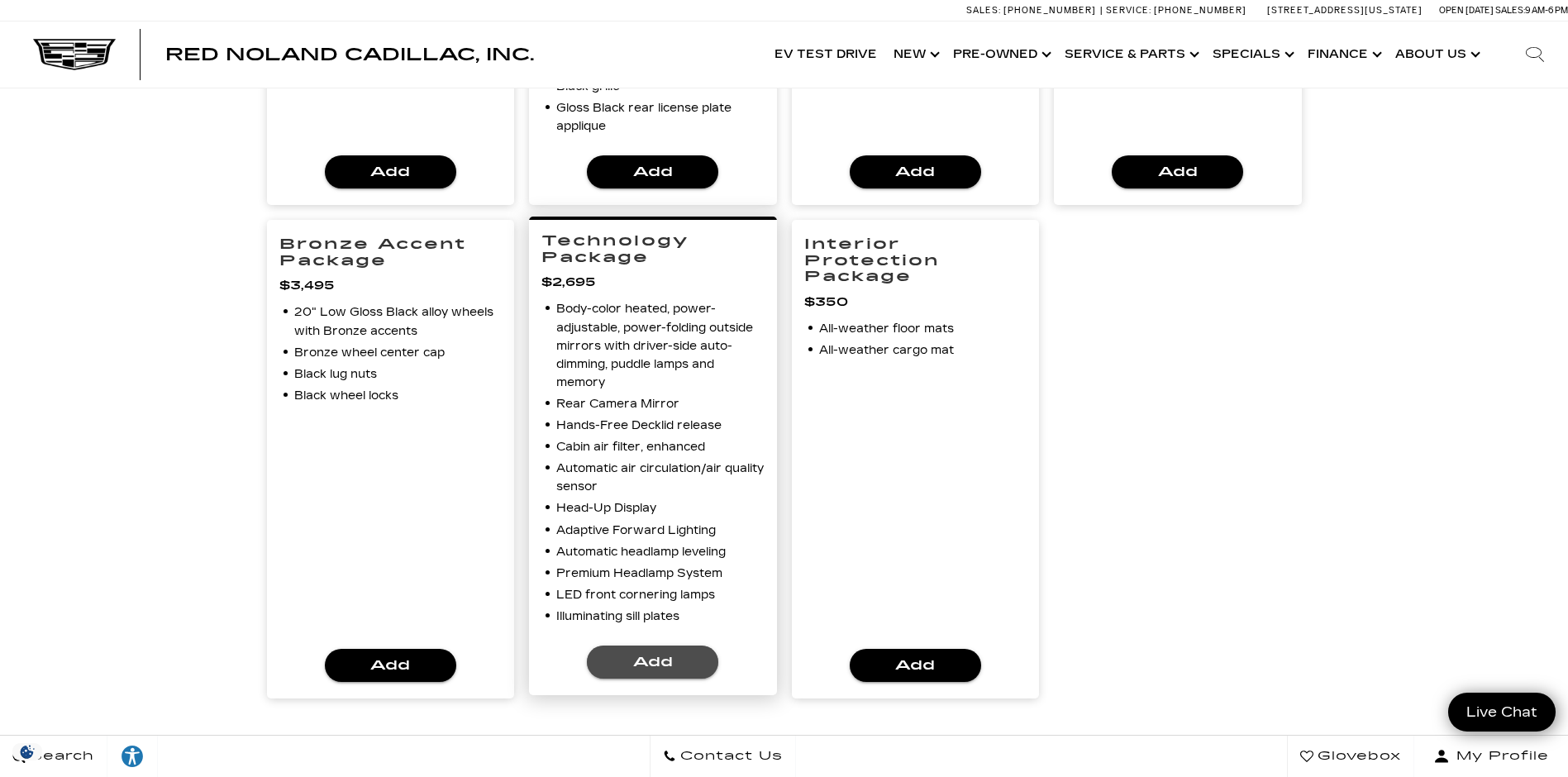
click at [665, 674] on span "Add" at bounding box center [653, 662] width 105 height 23
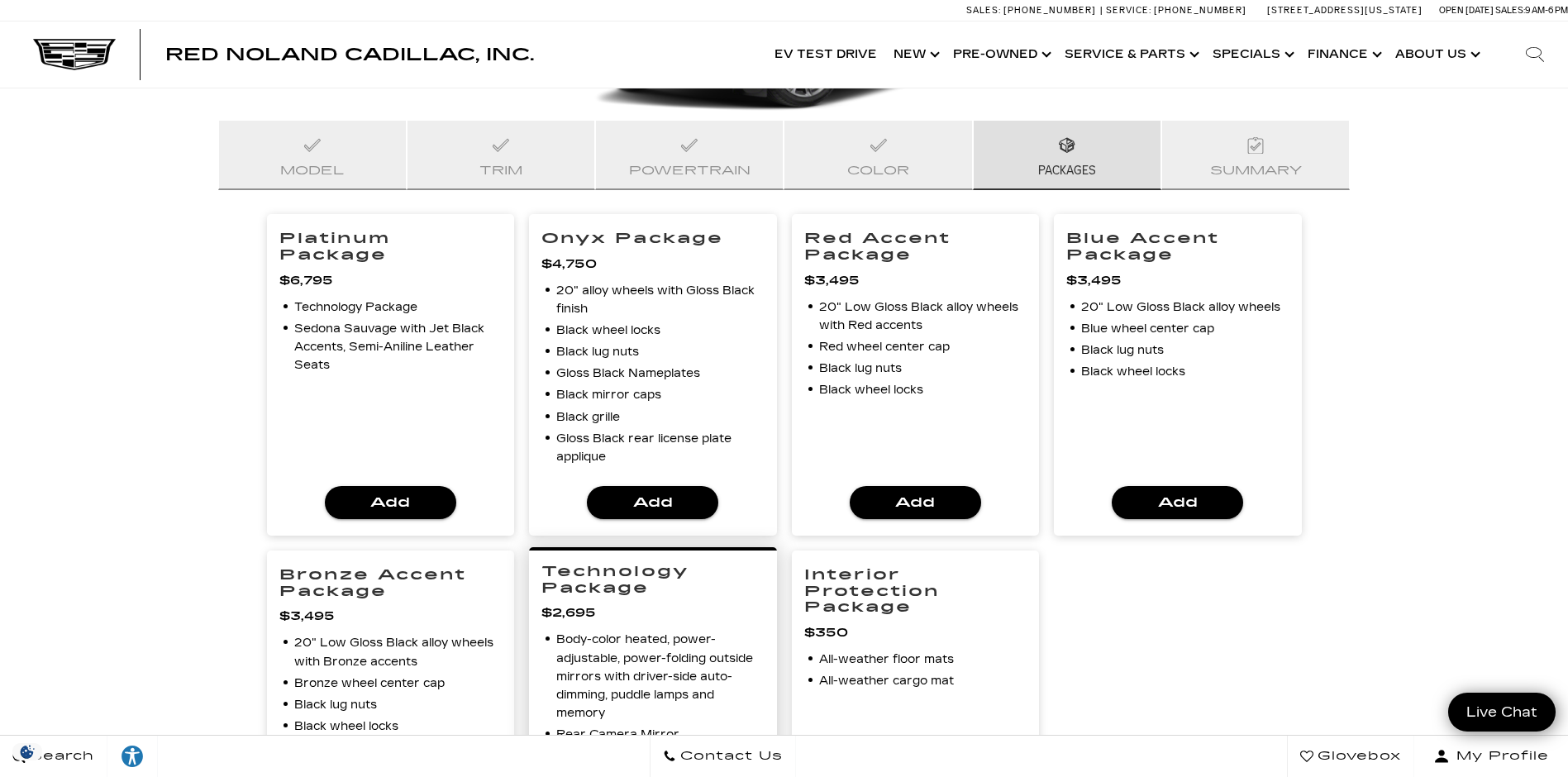
scroll to position [244, 0]
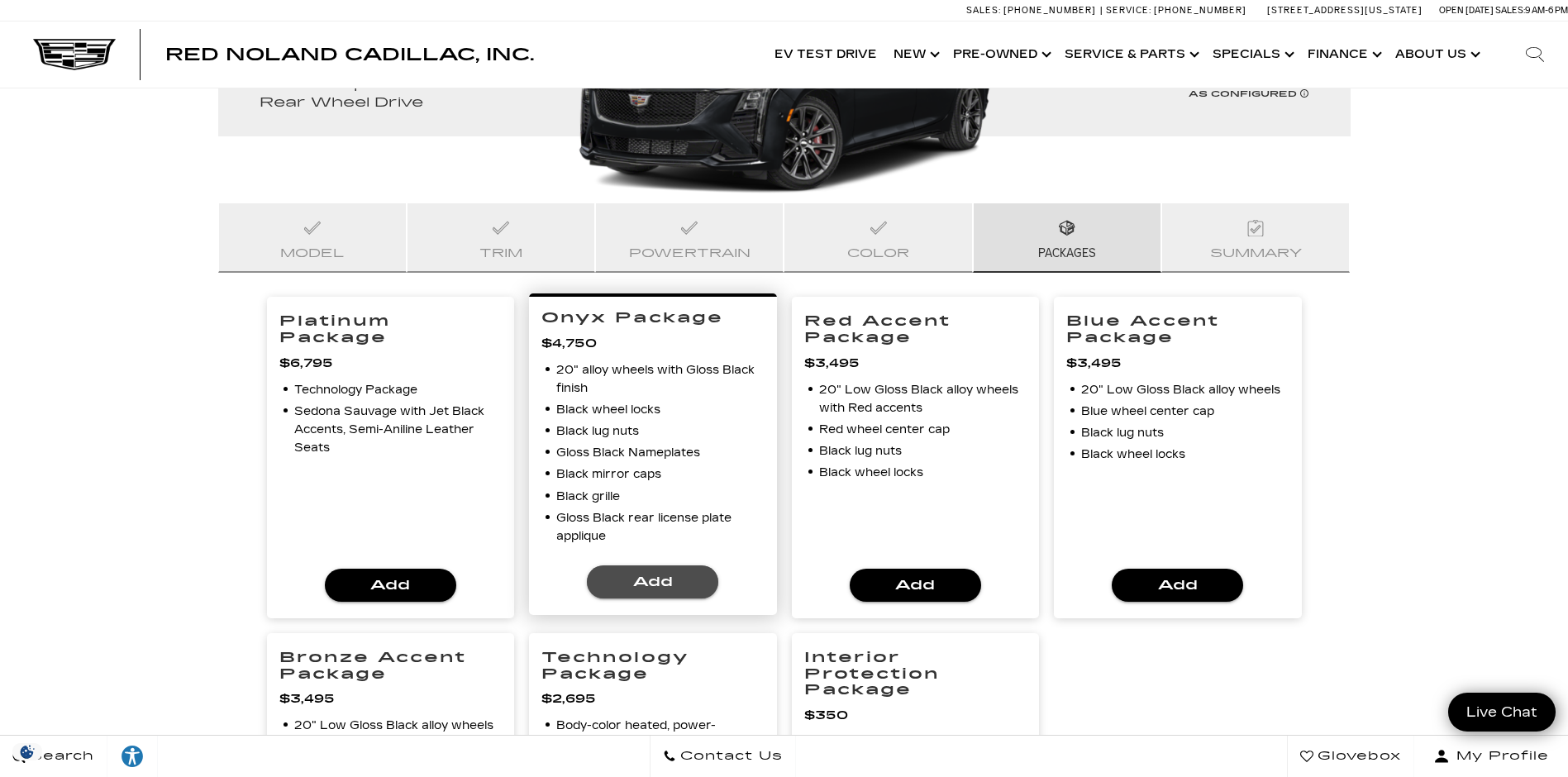
click at [634, 594] on span "Add" at bounding box center [653, 582] width 105 height 23
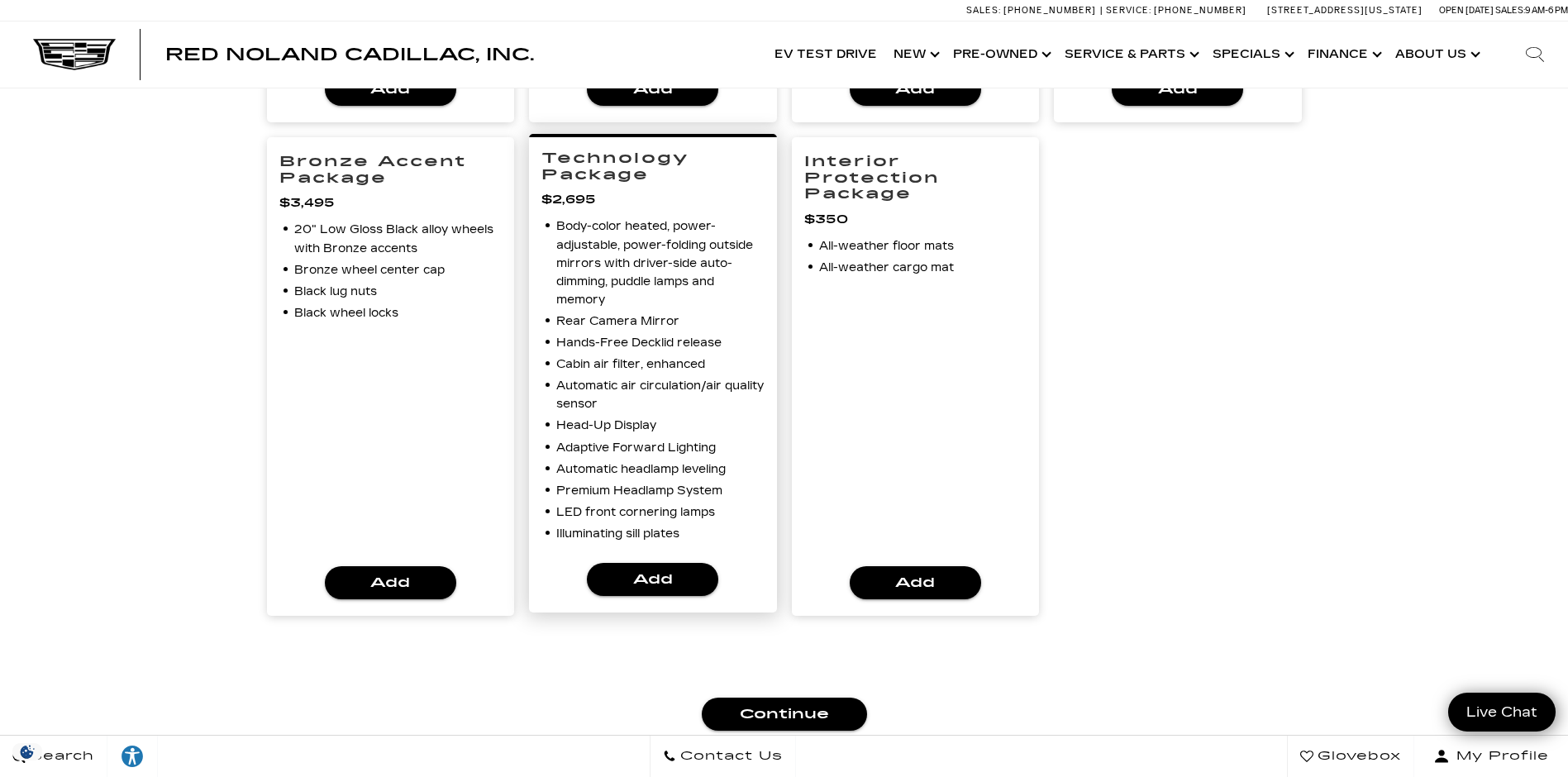
scroll to position [988, 0]
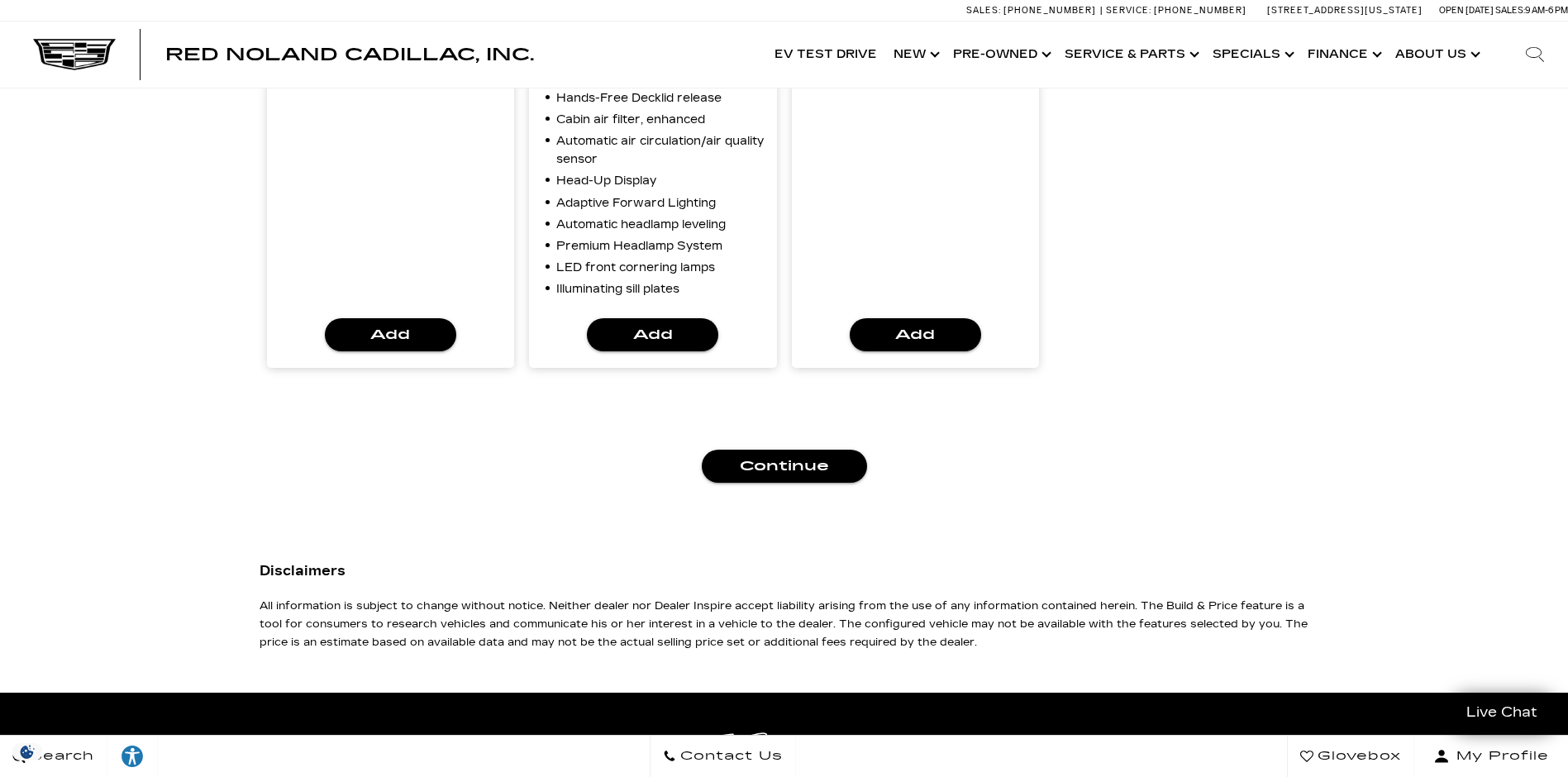
click at [764, 478] on span "Continue" at bounding box center [784, 466] width 139 height 23
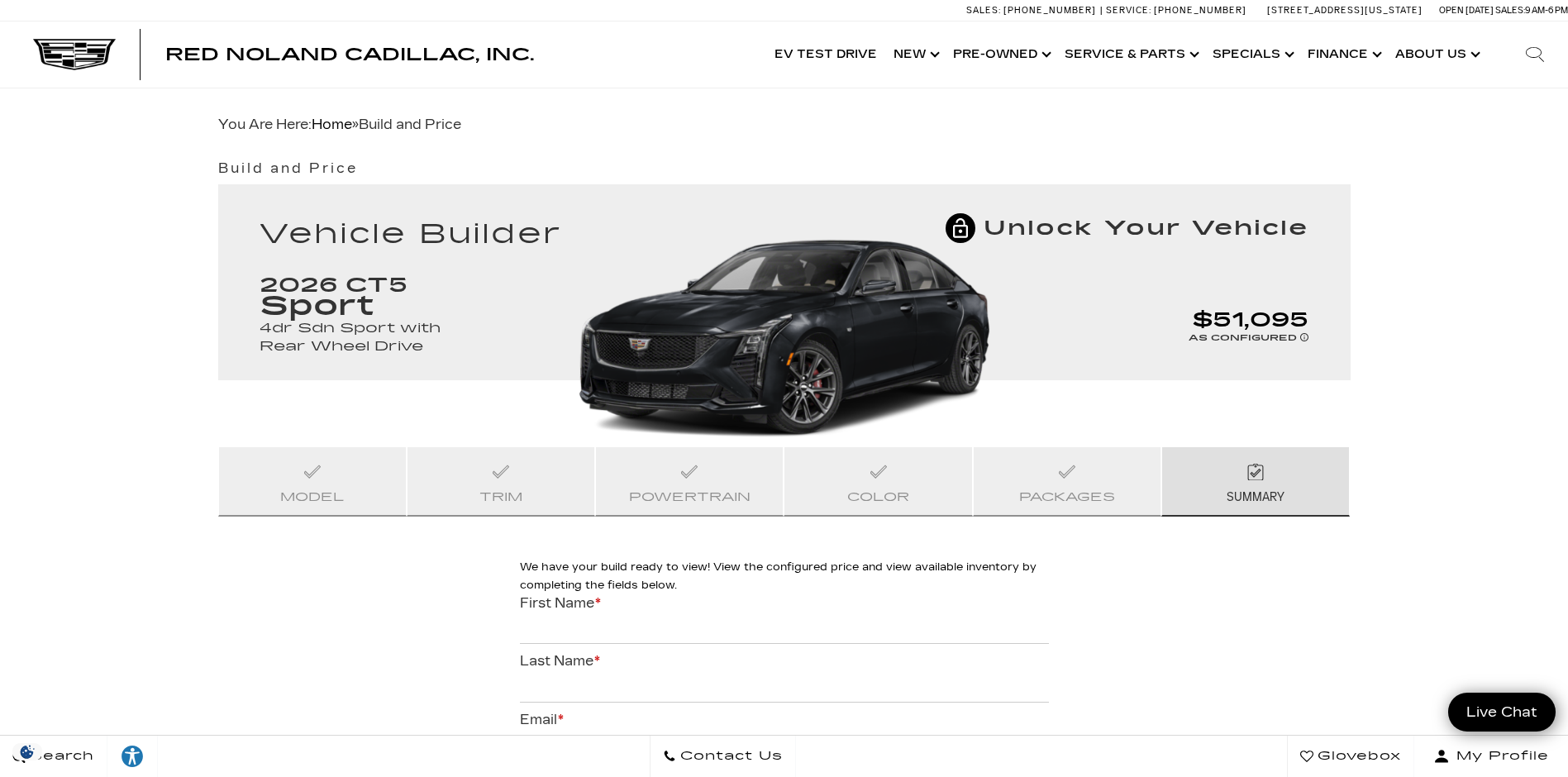
click at [800, 374] on div "2026 CT5 Sport 4dr Sdn Sport with Rear Wheel Drive $51,095 AS CONFIGURED Univer…" at bounding box center [784, 328] width 1075 height 104
drag, startPoint x: 325, startPoint y: 501, endPoint x: 322, endPoint y: 511, distance: 10.4
click at [322, 504] on span "Model" at bounding box center [312, 492] width 64 height 24
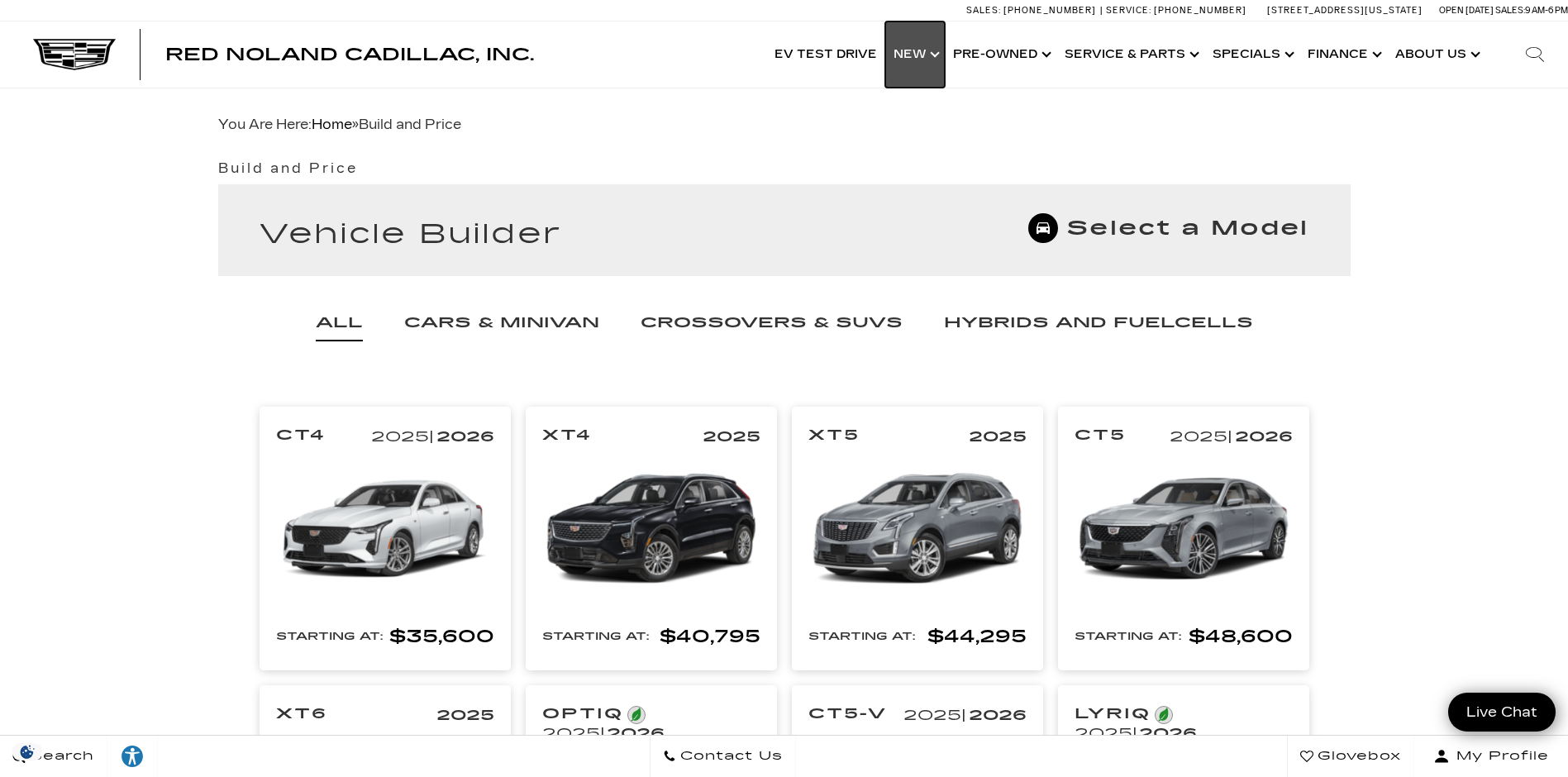
click at [937, 53] on link "Show New" at bounding box center [915, 55] width 59 height 66
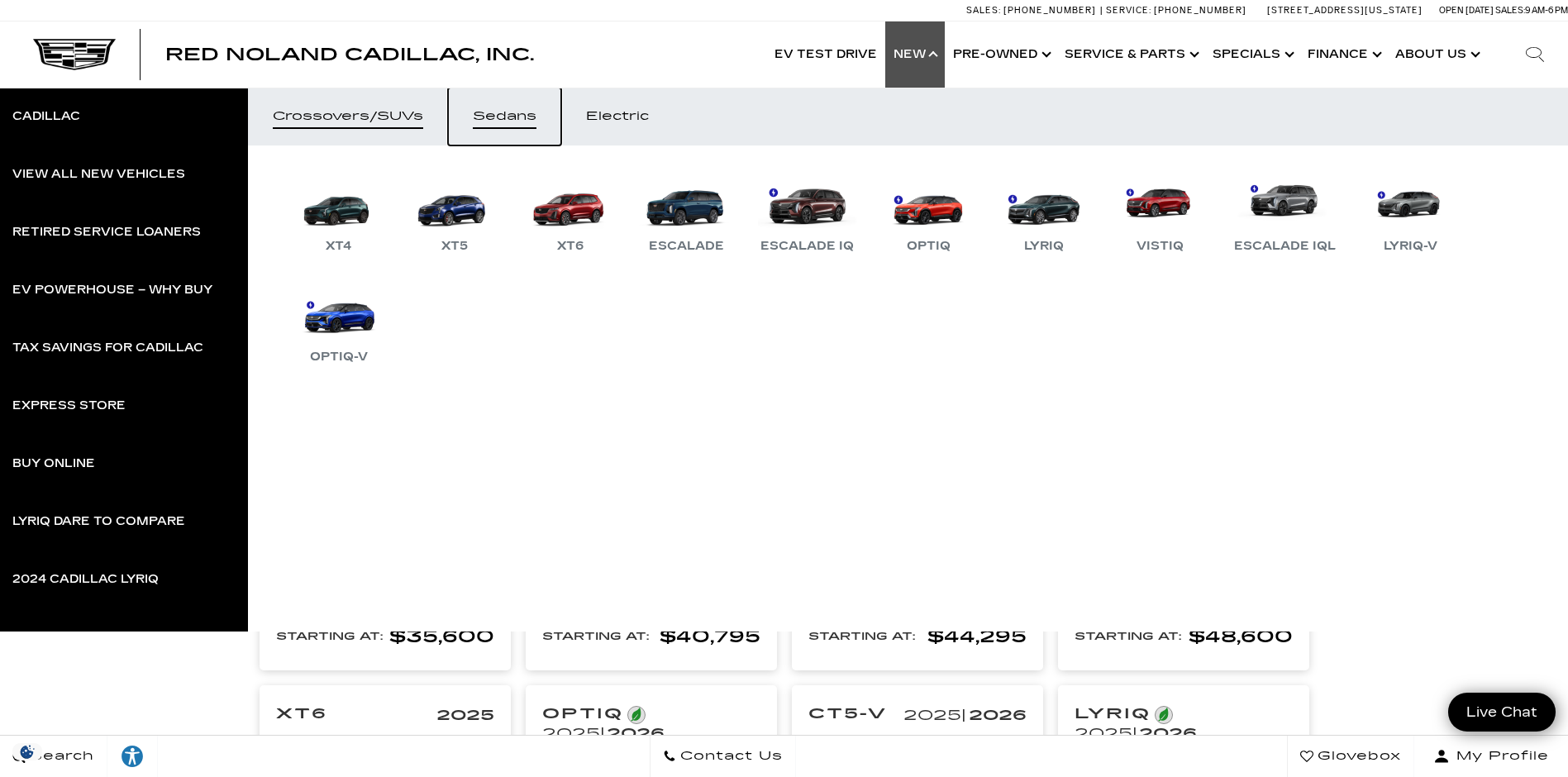
click at [500, 111] on div "Sedans" at bounding box center [504, 117] width 63 height 12
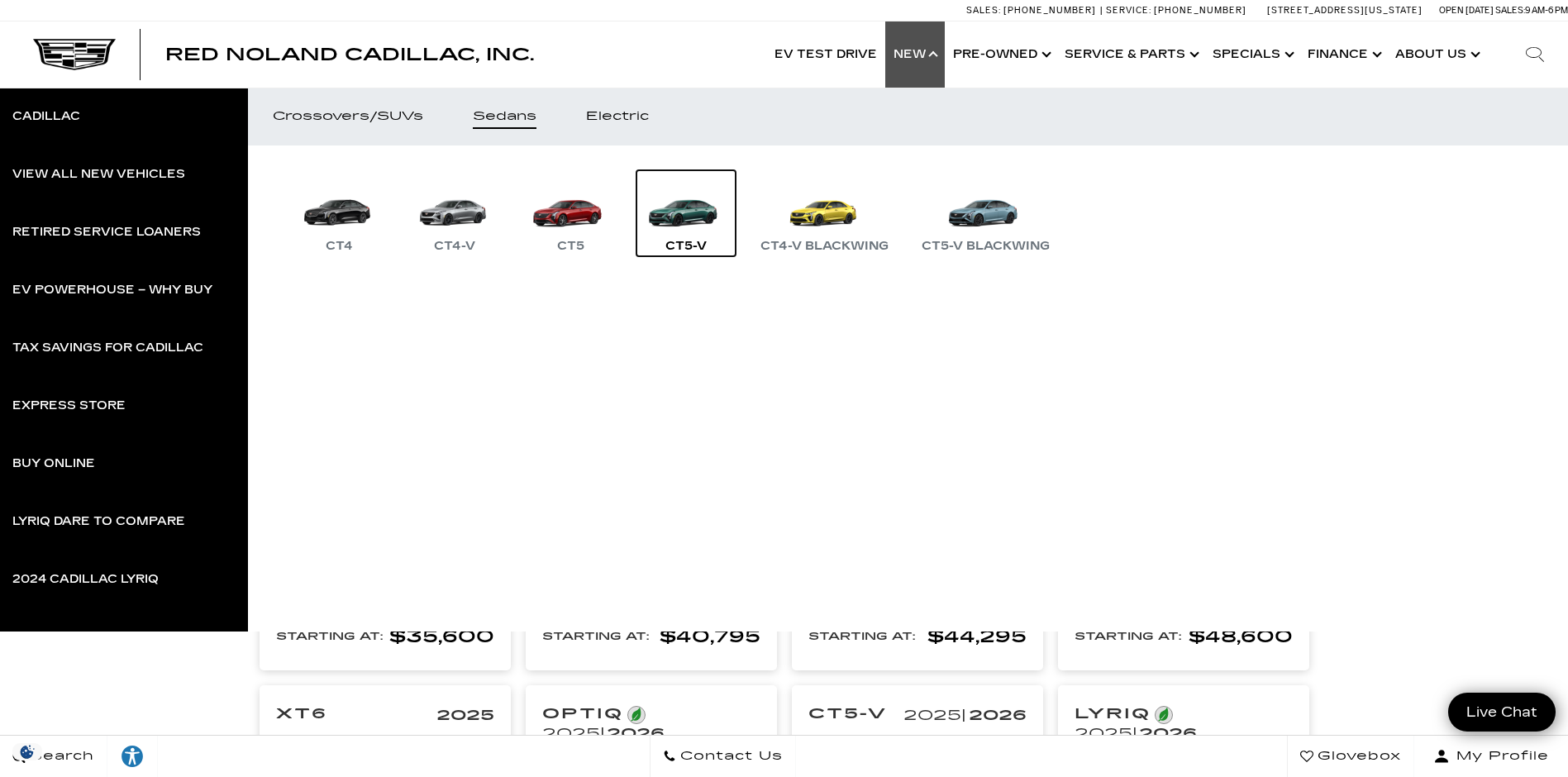
click at [680, 205] on link "CT5-V" at bounding box center [686, 213] width 99 height 86
